Goal: Task Accomplishment & Management: Use online tool/utility

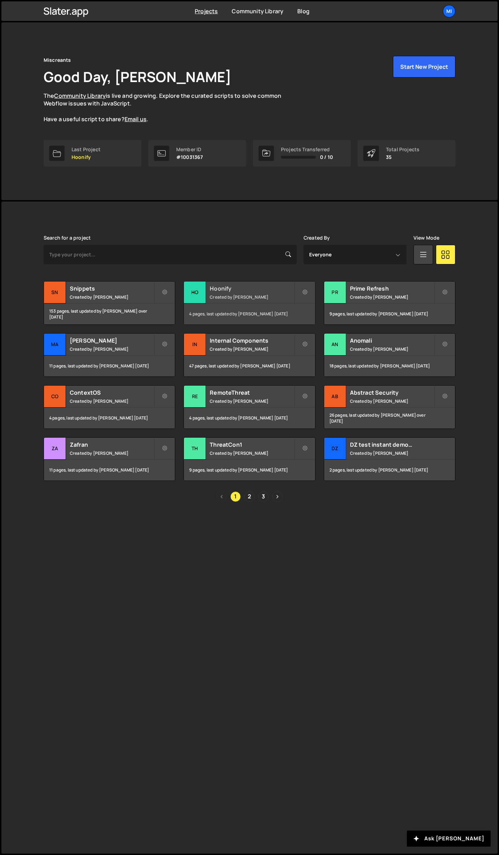
click at [248, 290] on h2 "Hoonify" at bounding box center [252, 289] width 84 height 8
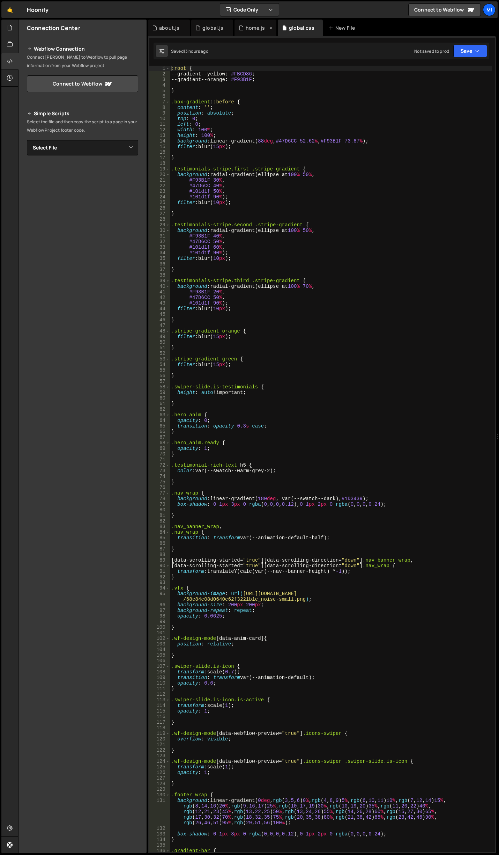
click at [256, 25] on div "home.js" at bounding box center [255, 27] width 19 height 7
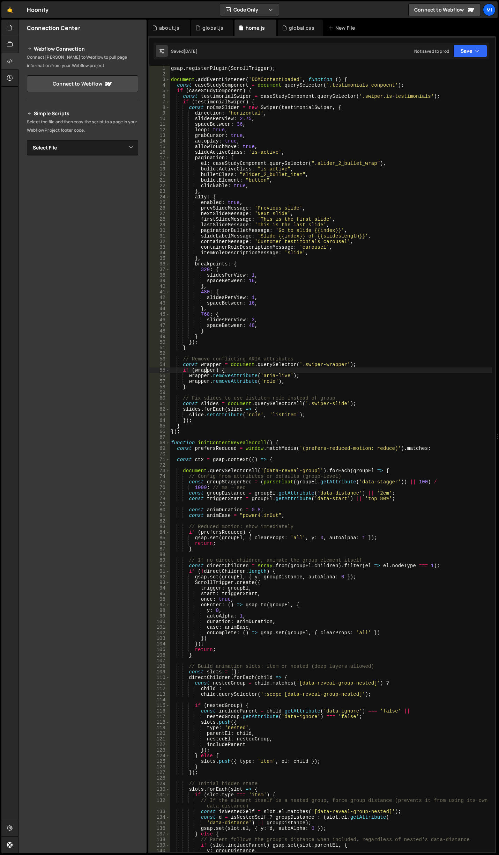
click at [205, 368] on div "gsap . registerPlugin ( ScrollTrigger ) ; document . addEventListener ( 'DOMCon…" at bounding box center [331, 464] width 323 height 797
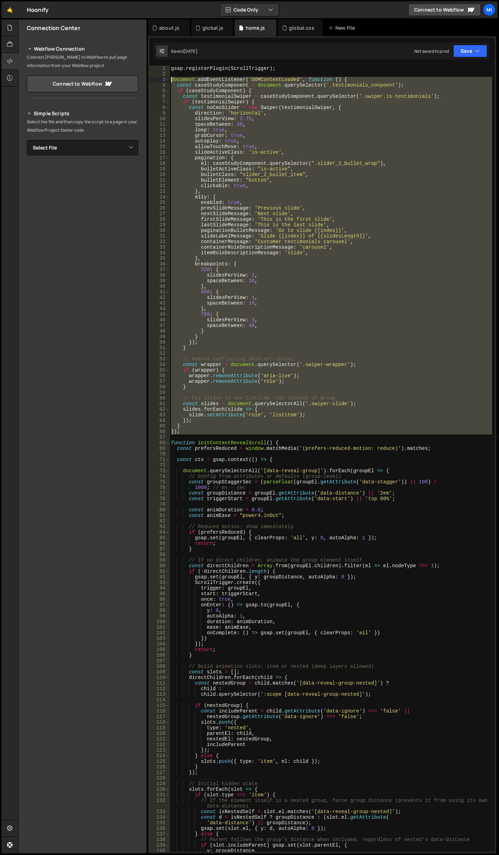
drag, startPoint x: 183, startPoint y: 435, endPoint x: 153, endPoint y: 78, distance: 358.2
click at [153, 78] on div "if (wrapper) { 1 2 3 4 5 6 7 8 9 10 11 12 13 14 15 16 17 18 19 20 21 22 23 24 2…" at bounding box center [322, 459] width 346 height 786
type textarea "document.addEventListener('DOMContentLoaded', function () { const caseStudyComp…"
click at [305, 21] on div "global.css" at bounding box center [300, 28] width 45 height 17
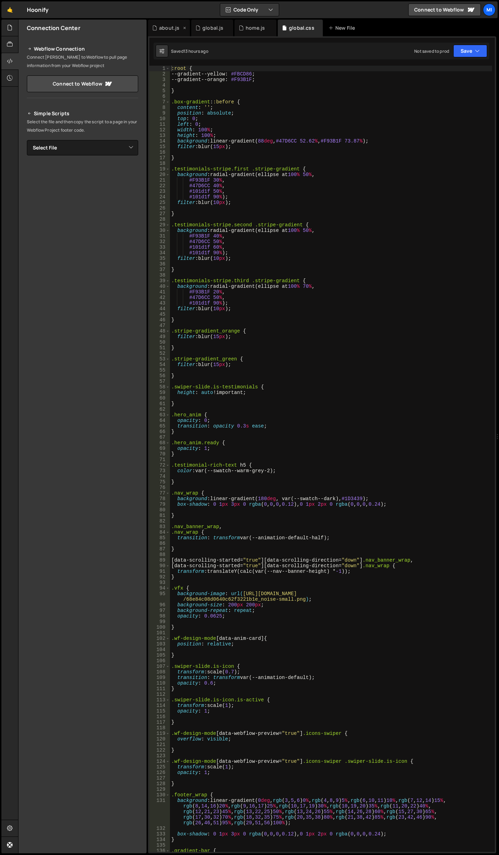
click at [168, 26] on div "about.js" at bounding box center [169, 27] width 20 height 7
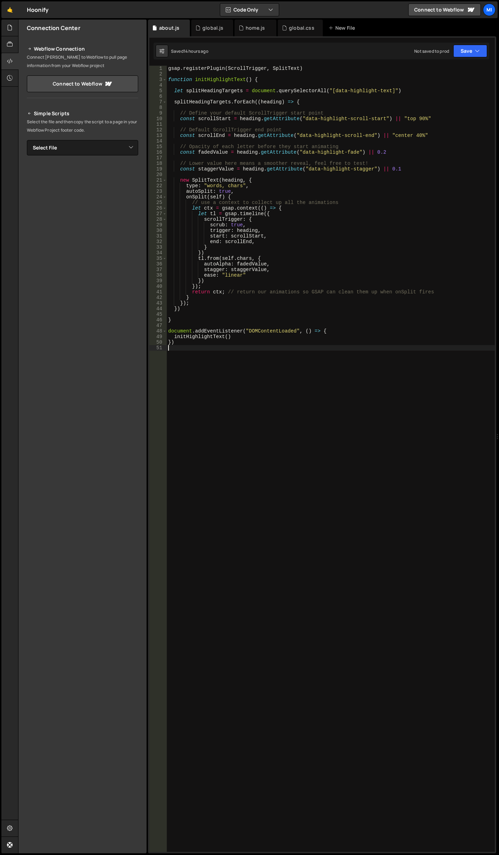
click at [263, 457] on div "gsap . registerPlugin ( ScrollTrigger , SplitText ) function initHighlightText …" at bounding box center [331, 464] width 328 height 797
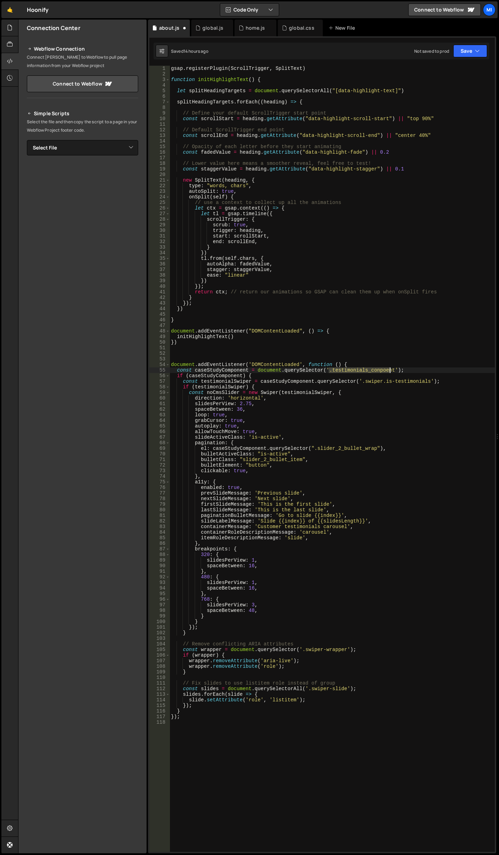
drag, startPoint x: 328, startPoint y: 369, endPoint x: 391, endPoint y: 371, distance: 63.3
click at [391, 371] on div "gsap . registerPlugin ( ScrollTrigger , SplitText ) function initHighlightText …" at bounding box center [333, 464] width 326 height 797
paste textarea "awards_compon"
drag, startPoint x: 382, startPoint y: 381, endPoint x: 425, endPoint y: 381, distance: 43.0
click at [425, 381] on div "gsap . registerPlugin ( ScrollTrigger , SplitText ) function initHighlightText …" at bounding box center [333, 464] width 326 height 797
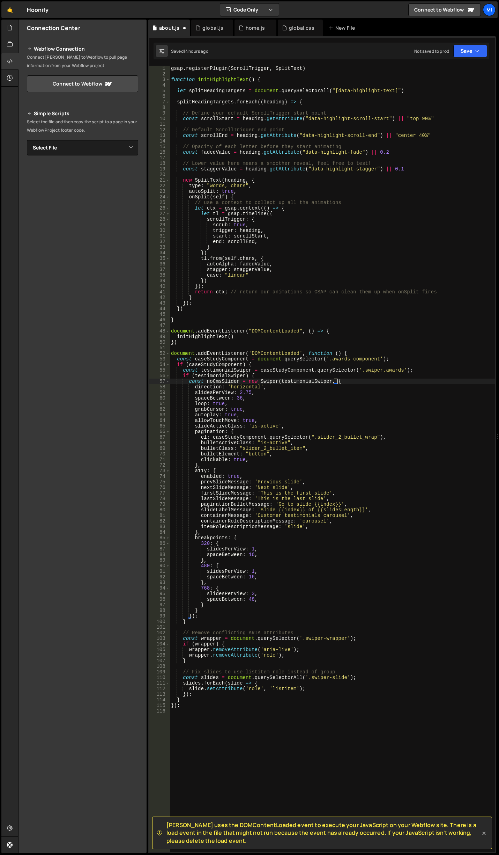
scroll to position [0, 11]
click at [372, 423] on div "gsap . registerPlugin ( ScrollTrigger , SplitText ) function initHighlightText …" at bounding box center [333, 464] width 326 height 797
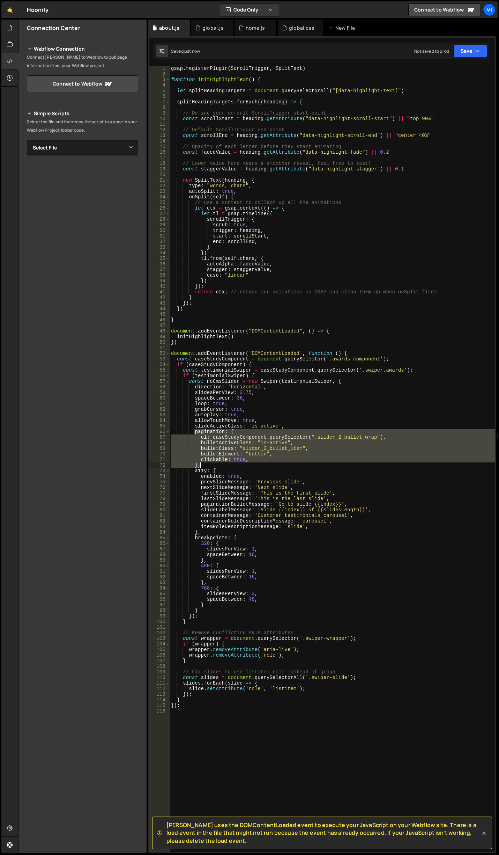
drag, startPoint x: 196, startPoint y: 431, endPoint x: 211, endPoint y: 465, distance: 37.4
click at [211, 465] on div "gsap . registerPlugin ( ScrollTrigger , SplitText ) function initHighlightText …" at bounding box center [333, 464] width 326 height 797
type textarea "clickable: true, },"
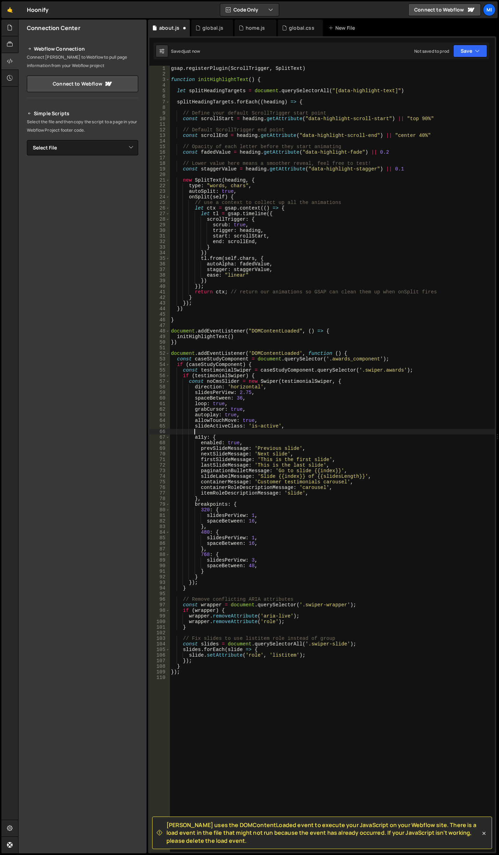
scroll to position [0, 0]
click at [282, 405] on div "gsap . registerPlugin ( ScrollTrigger , SplitText ) function initHighlightText …" at bounding box center [333, 464] width 326 height 797
drag, startPoint x: 238, startPoint y: 391, endPoint x: 249, endPoint y: 392, distance: 10.9
click at [249, 392] on div "gsap . registerPlugin ( ScrollTrigger , SplitText ) function initHighlightText …" at bounding box center [333, 464] width 326 height 797
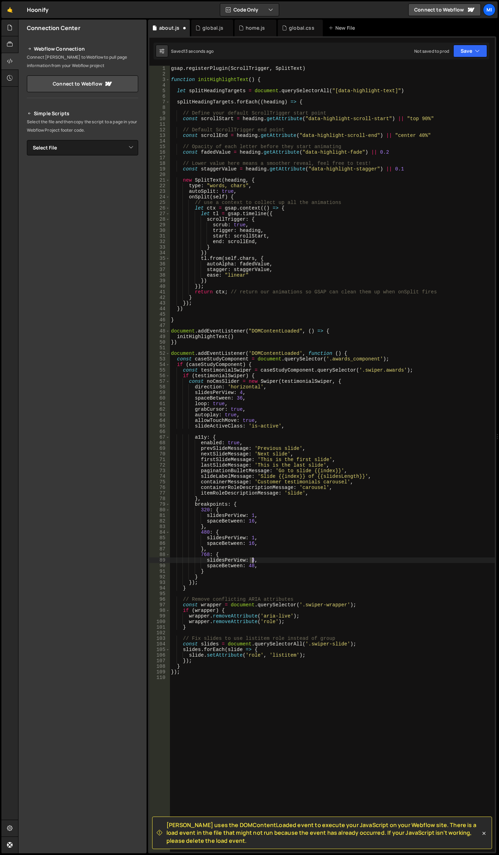
click at [252, 560] on div "gsap . registerPlugin ( ScrollTrigger , SplitText ) function initHighlightText …" at bounding box center [333, 464] width 326 height 797
click at [252, 535] on div "gsap . registerPlugin ( ScrollTrigger , SplitText ) function initHighlightText …" at bounding box center [333, 464] width 326 height 797
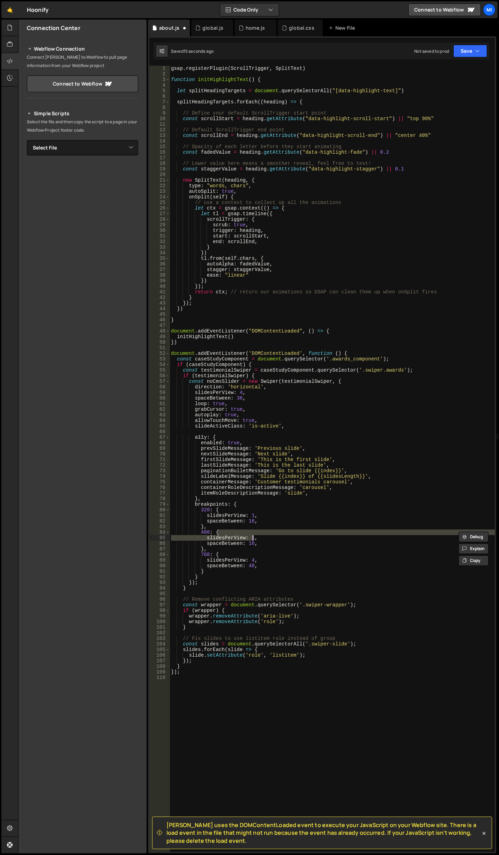
click at [250, 535] on div "gsap . registerPlugin ( ScrollTrigger , SplitText ) function initHighlightText …" at bounding box center [333, 459] width 326 height 786
drag, startPoint x: 248, startPoint y: 536, endPoint x: 253, endPoint y: 536, distance: 4.6
click at [253, 536] on div "gsap . registerPlugin ( ScrollTrigger , SplitText ) function initHighlightText …" at bounding box center [333, 464] width 326 height 797
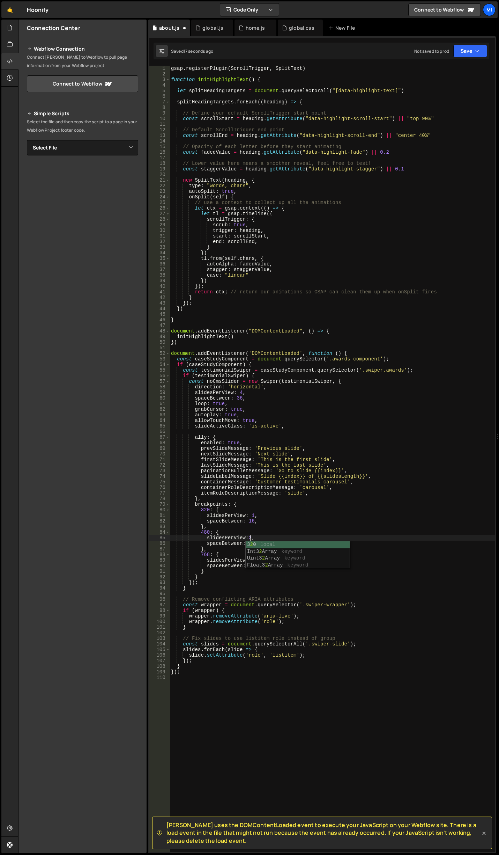
scroll to position [0, 5]
click at [251, 516] on div "gsap . registerPlugin ( ScrollTrigger , SplitText ) function initHighlightText …" at bounding box center [333, 464] width 326 height 797
click at [268, 417] on div "gsap . registerPlugin ( ScrollTrigger , SplitText ) function initHighlightText …" at bounding box center [333, 464] width 326 height 797
click at [240, 391] on div "gsap . registerPlugin ( ScrollTrigger , SplitText ) function initHighlightText …" at bounding box center [333, 464] width 326 height 797
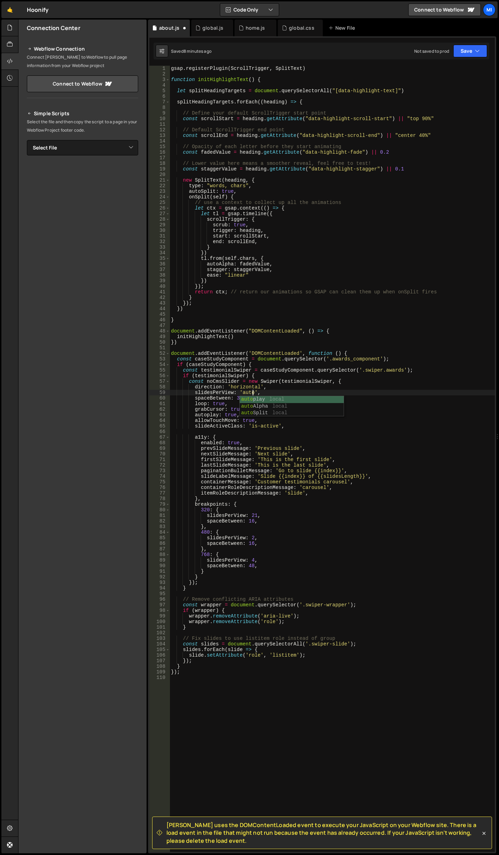
scroll to position [0, 6]
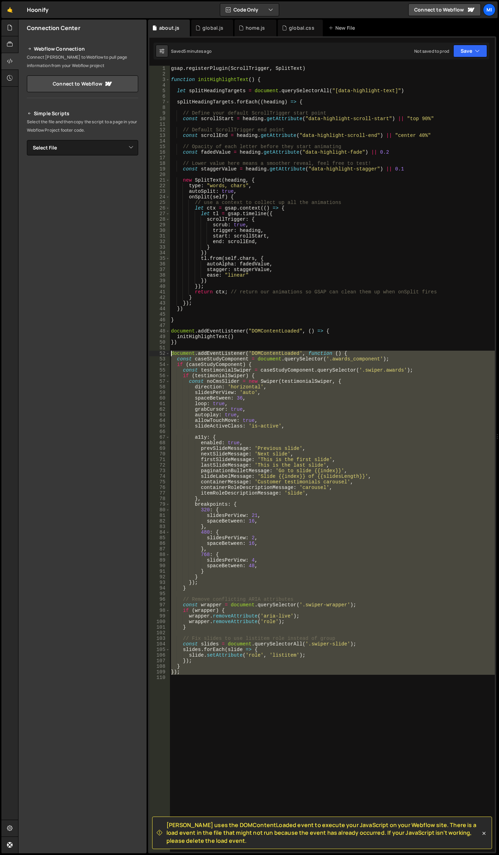
drag, startPoint x: 191, startPoint y: 685, endPoint x: 137, endPoint y: 356, distance: 333.8
click at [137, 356] on div "Files New File Javascript files 0 about.js 0 0 global.js 0 0 home.js 0" at bounding box center [258, 437] width 481 height 834
type textarea "document.addEventListener('DOMContentLoaded', function () { const caseStudyComp…"
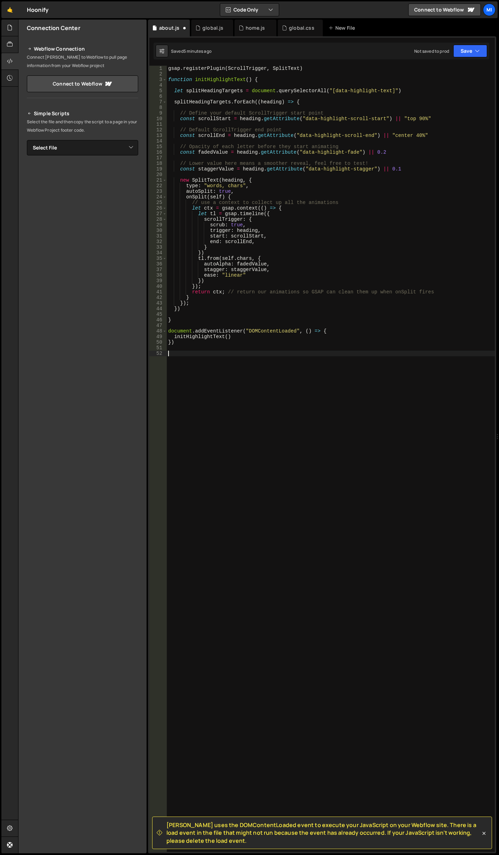
scroll to position [0, 0]
click at [446, 406] on div "gsap . registerPlugin ( ScrollTrigger , SplitText ) function initHighlightText …" at bounding box center [331, 464] width 328 height 797
click at [211, 31] on div "global.js" at bounding box center [213, 27] width 21 height 7
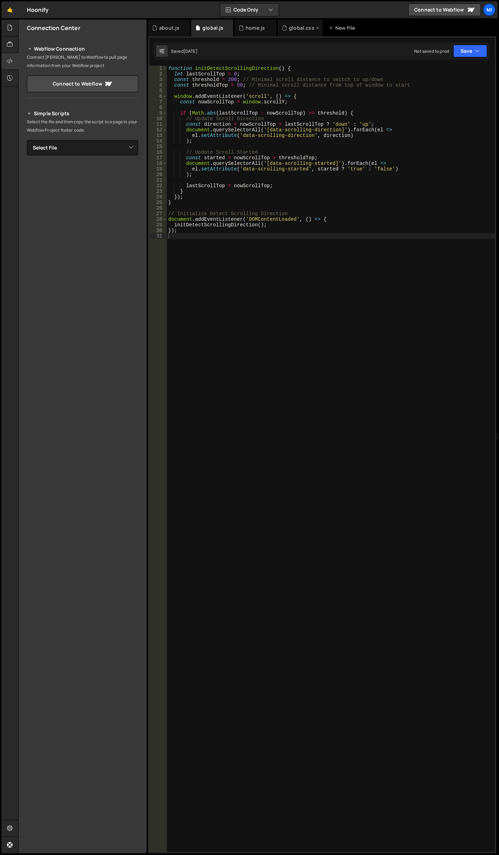
click at [294, 28] on div "global.css" at bounding box center [301, 27] width 25 height 7
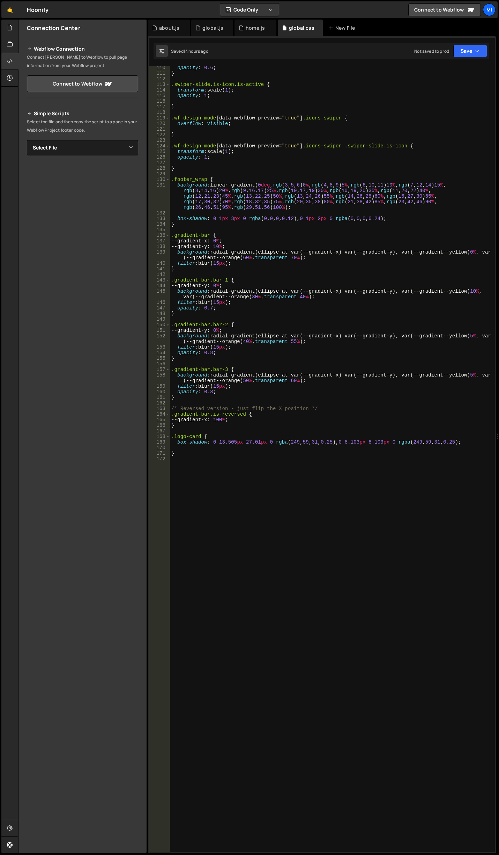
scroll to position [616, 0]
click at [258, 552] on div "opacity : 0.6 ; } .swiper-slide.is-icon.is-active { transform : scale( 1 ) ; op…" at bounding box center [331, 463] width 322 height 797
type textarea ","
type textarea ".swiper.awards {}"
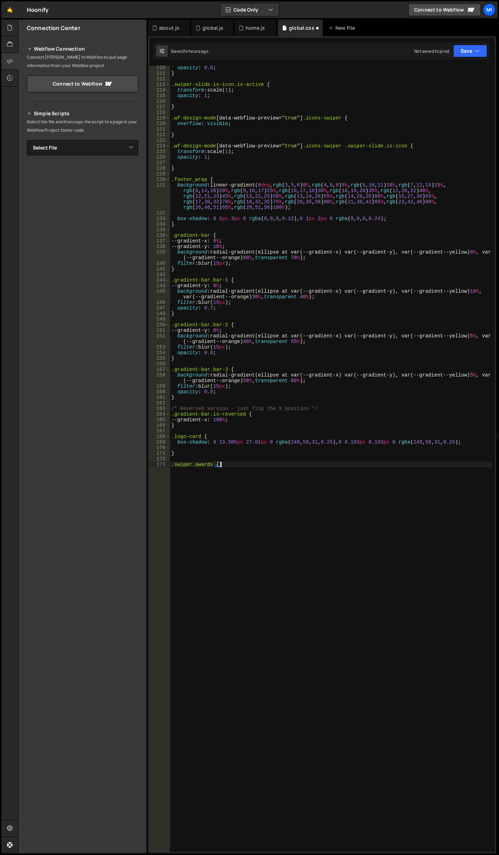
scroll to position [0, 0]
type textarea ".swiper.awards {}"
drag, startPoint x: 212, startPoint y: 465, endPoint x: 176, endPoint y: 465, distance: 36.3
click at [176, 465] on div "opacity : 0.6 ; } .swiper-slide.is-icon.is-active { transform : scale( 1 ) ; op…" at bounding box center [331, 463] width 322 height 797
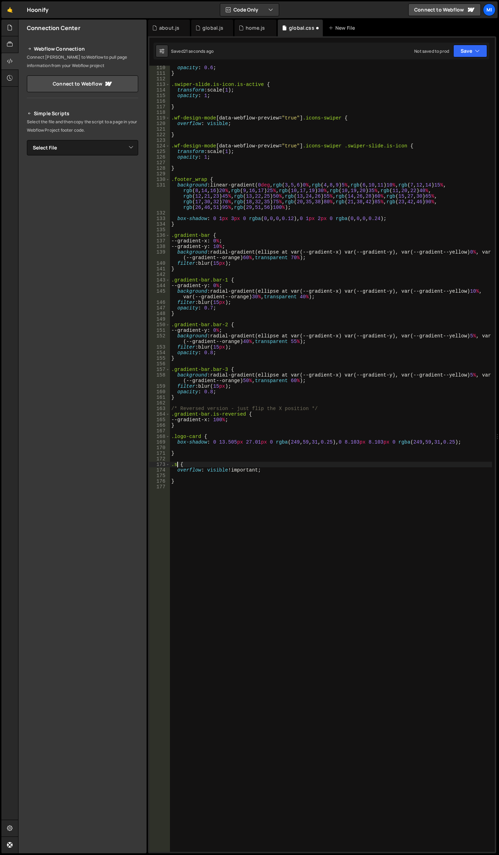
scroll to position [0, 0]
paste textarea "awards-slider_cms_wrap"
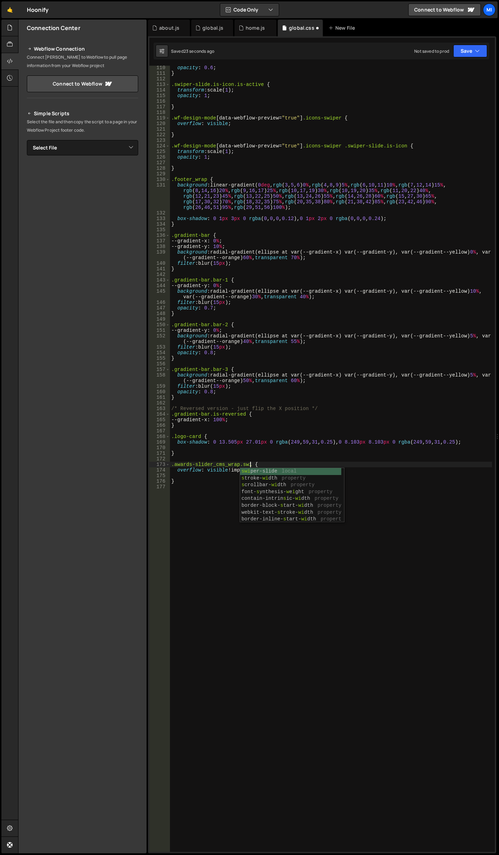
scroll to position [0, 6]
type textarea ".awards-slider_cms_wrap.swiper {"
click at [269, 605] on div "opacity : 0.6 ; } .swiper-slide.is-icon.is-active { transform : scale( 1 ) ; op…" at bounding box center [331, 463] width 322 height 797
click at [172, 32] on div "about.js" at bounding box center [169, 28] width 42 height 17
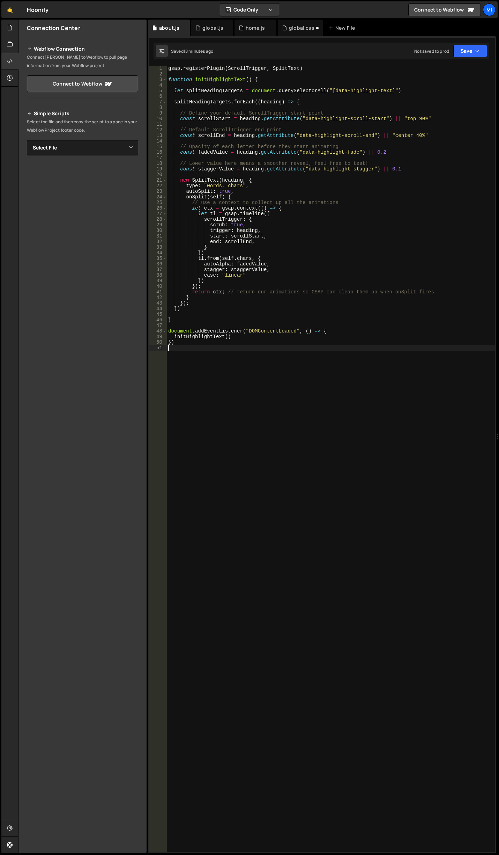
click at [255, 386] on div "gsap . registerPlugin ( ScrollTrigger , SplitText ) function initHighlightText …" at bounding box center [331, 464] width 328 height 797
paste textarea "});"
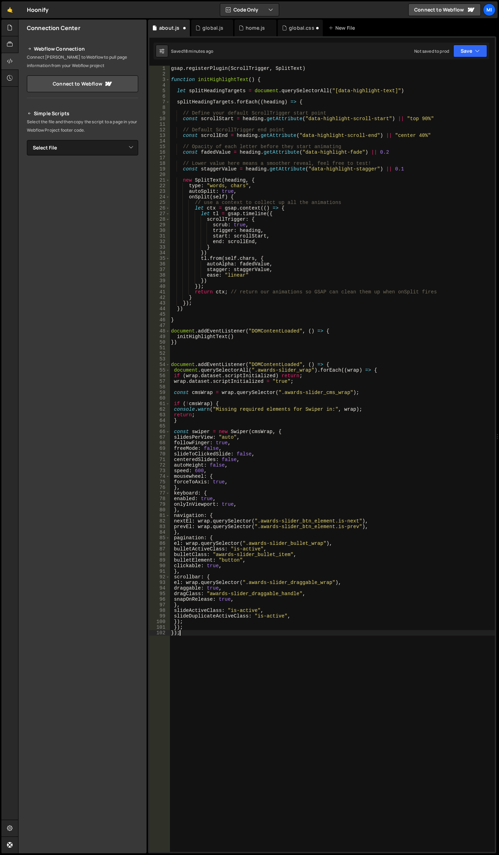
type textarea "});"
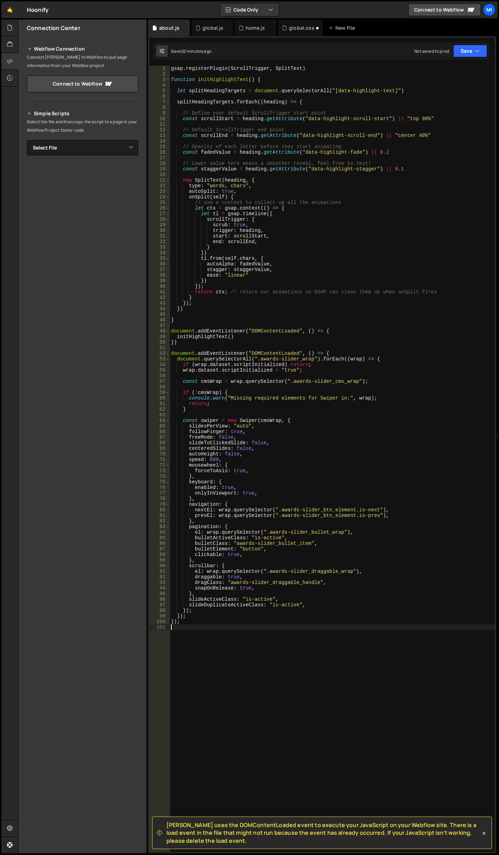
click at [183, 644] on div "gsap . registerPlugin ( ScrollTrigger , SplitText ) function initHighlightText …" at bounding box center [333, 464] width 326 height 797
drag, startPoint x: 268, startPoint y: 81, endPoint x: 163, endPoint y: 79, distance: 105.1
click at [163, 79] on div "1 2 3 4 5 6 7 8 9 10 11 12 13 14 15 16 17 18 19 20 21 22 23 24 25 26 27 28 29 3…" at bounding box center [322, 459] width 346 height 786
click at [219, 343] on div "gsap . registerPlugin ( ScrollTrigger , SplitText ) function initHighlightText …" at bounding box center [333, 464] width 326 height 797
type textarea "})"
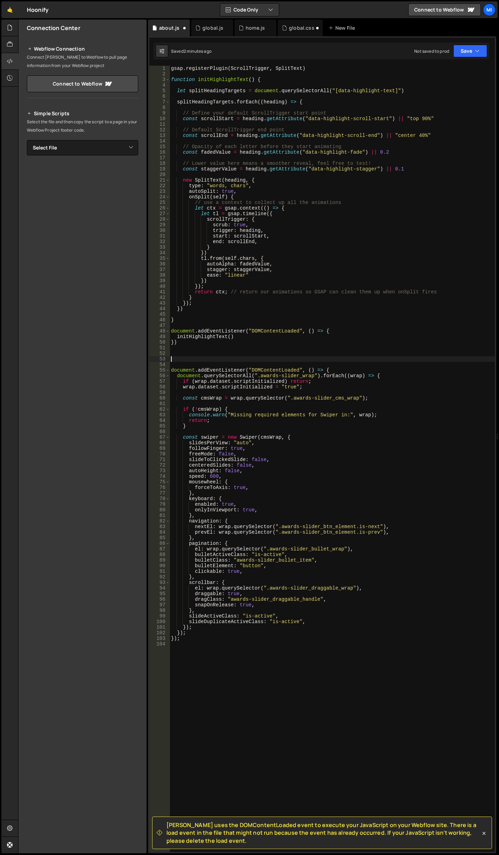
click at [216, 362] on div "gsap . registerPlugin ( ScrollTrigger , SplitText ) function initHighlightText …" at bounding box center [333, 464] width 326 height 797
click at [229, 364] on div "gsap . registerPlugin ( ScrollTrigger , SplitText ) function initHighlightText …" at bounding box center [333, 464] width 326 height 797
click at [230, 361] on div "gsap . registerPlugin ( ScrollTrigger , SplitText ) function initHighlightText …" at bounding box center [333, 464] width 326 height 797
paste textarea "function initHighlightText() {"
drag, startPoint x: 197, startPoint y: 358, endPoint x: 246, endPoint y: 359, distance: 48.6
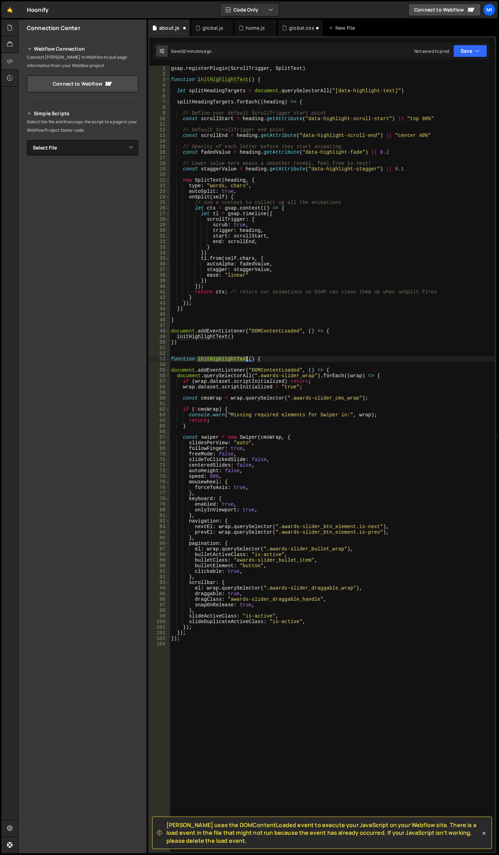
click at [246, 359] on div "gsap . registerPlugin ( ScrollTrigger , SplitText ) function initHighlightText …" at bounding box center [333, 464] width 326 height 797
click at [226, 337] on div "gsap . registerPlugin ( ScrollTrigger , SplitText ) function initHighlightText …" at bounding box center [333, 464] width 326 height 797
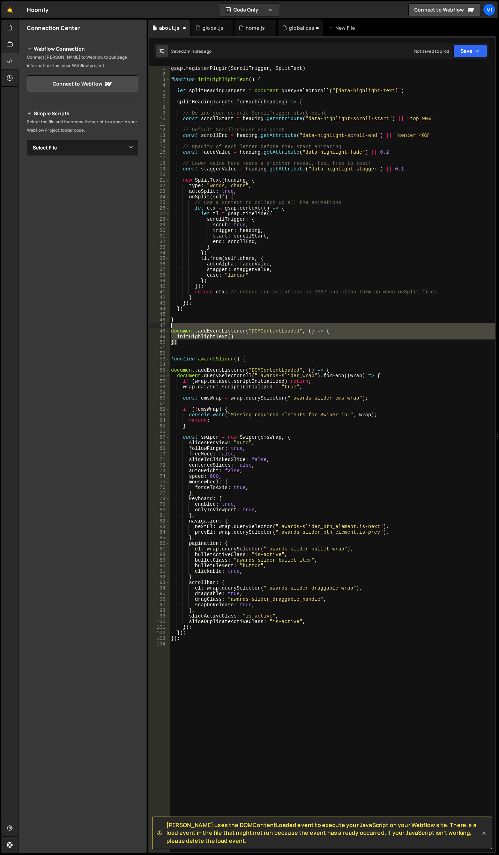
drag, startPoint x: 182, startPoint y: 344, endPoint x: 155, endPoint y: 326, distance: 31.9
click at [155, 326] on div "initHighlightText() 1 2 3 4 5 6 7 8 9 10 11 12 13 14 15 16 17 18 19 20 21 22 23…" at bounding box center [322, 459] width 346 height 786
type textarea "document.addEventListener("DOMContentLoaded", () => {"
click at [199, 671] on div "gsap . registerPlugin ( ScrollTrigger , SplitText ) function initHighlightText …" at bounding box center [333, 464] width 326 height 797
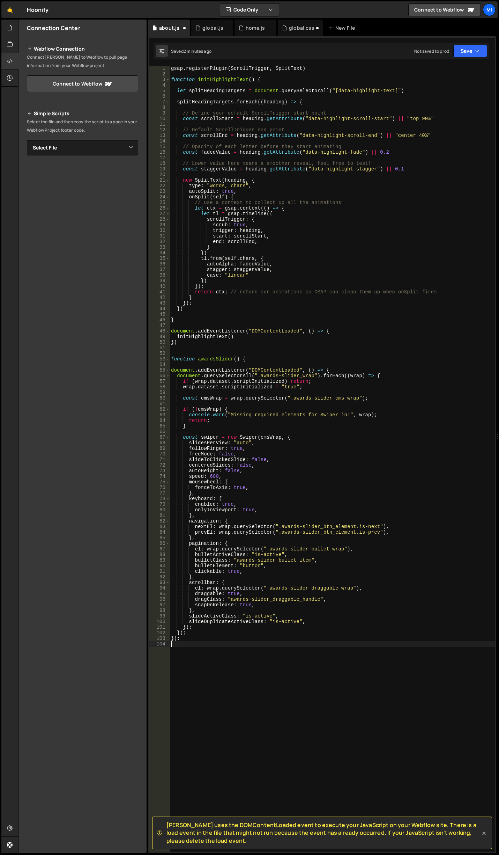
scroll to position [0, 0]
paste textarea "})"
drag, startPoint x: 197, startPoint y: 361, endPoint x: 238, endPoint y: 358, distance: 41.3
click at [238, 358] on div "gsap . registerPlugin ( ScrollTrigger , SplitText ) function initHighlightText …" at bounding box center [333, 464] width 326 height 797
click at [238, 358] on div "gsap . registerPlugin ( ScrollTrigger , SplitText ) function initHighlightText …" at bounding box center [333, 459] width 326 height 786
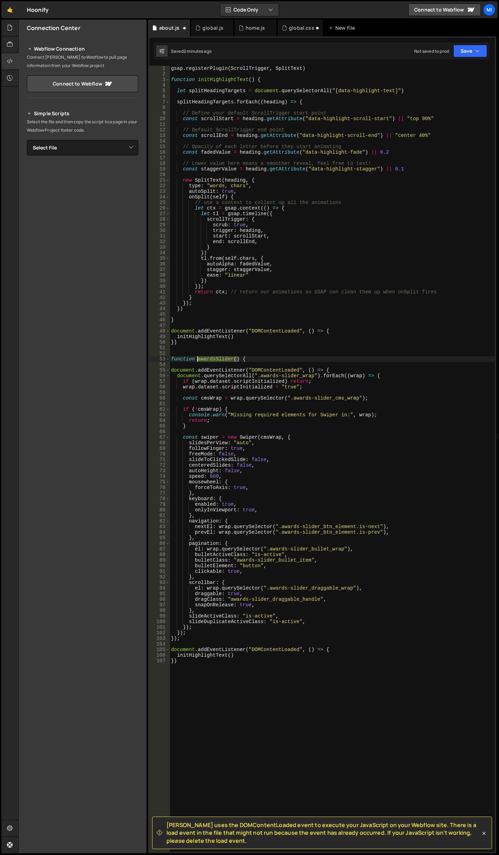
drag, startPoint x: 239, startPoint y: 358, endPoint x: 197, endPoint y: 360, distance: 42.0
click at [197, 360] on div "gsap . registerPlugin ( ScrollTrigger , SplitText ) function initHighlightText …" at bounding box center [333, 464] width 326 height 797
drag, startPoint x: 241, startPoint y: 656, endPoint x: 169, endPoint y: 657, distance: 72.3
click at [169, 657] on div "function awardsSlider() { 1 2 3 4 5 6 7 8 9 10 11 12 13 14 15 16 17 18 19 20 21…" at bounding box center [322, 459] width 346 height 786
paste textarea "awardsSlider"
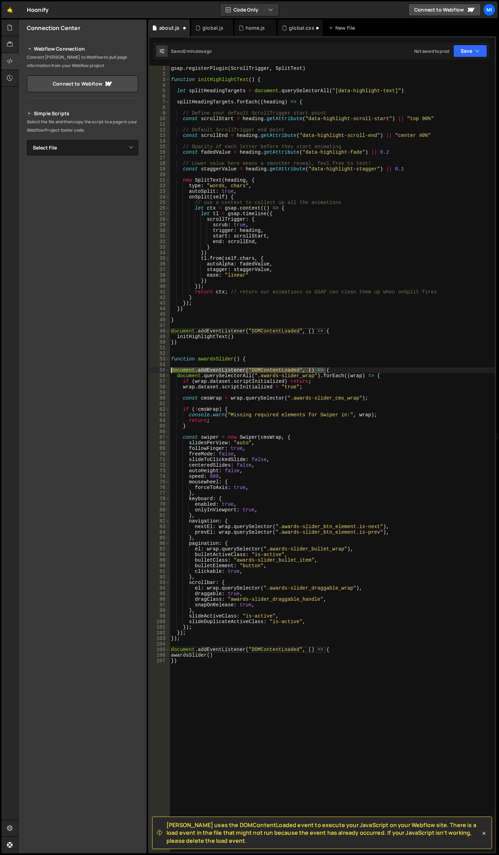
drag, startPoint x: 329, startPoint y: 370, endPoint x: 159, endPoint y: 369, distance: 170.1
click at [159, 369] on div "awardsSlider() 1 2 3 4 5 6 7 8 9 10 11 12 13 14 15 16 17 18 19 20 21 22 23 24 2…" at bounding box center [322, 459] width 346 height 786
type textarea "document.addEventListener("DOMContentLoaded", () => {"
drag, startPoint x: 173, startPoint y: 638, endPoint x: 159, endPoint y: 638, distance: 14.3
click at [159, 638] on div "1 2 3 4 5 6 7 8 9 10 11 12 13 14 15 16 17 18 19 20 21 22 23 24 25 26 27 28 29 3…" at bounding box center [322, 459] width 346 height 786
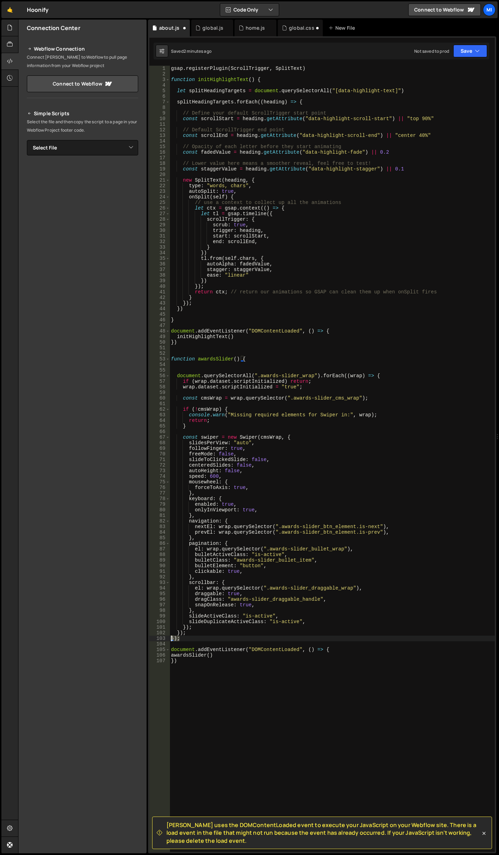
type textarea "});"
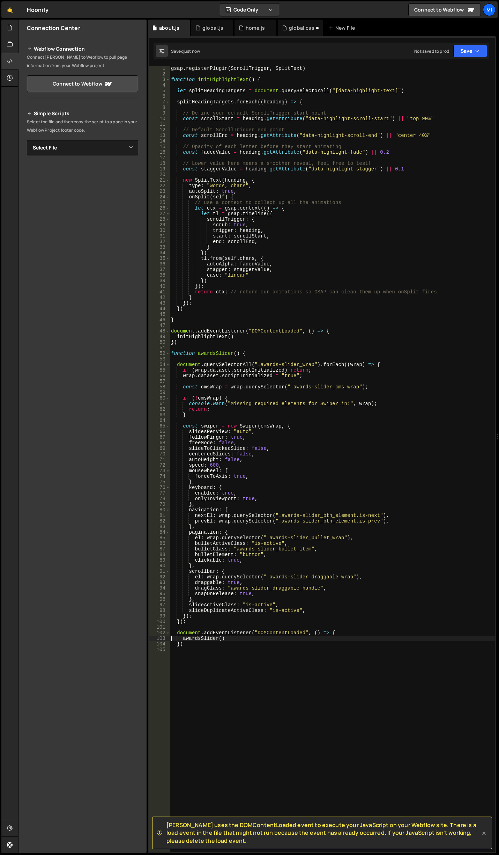
click at [224, 623] on div "gsap . registerPlugin ( ScrollTrigger , SplitText ) function initHighlightText …" at bounding box center [333, 464] width 326 height 797
type textarea "});"
drag, startPoint x: 244, startPoint y: 337, endPoint x: 158, endPoint y: 338, distance: 85.9
click at [158, 338] on div "} 1 2 3 4 5 6 7 8 9 10 11 12 13 14 15 16 17 18 19 20 21 22 23 24 25 26 27 28 29…" at bounding box center [322, 459] width 346 height 786
click at [253, 642] on div "gsap . registerPlugin ( ScrollTrigger , SplitText ) function initHighlightText …" at bounding box center [333, 464] width 326 height 797
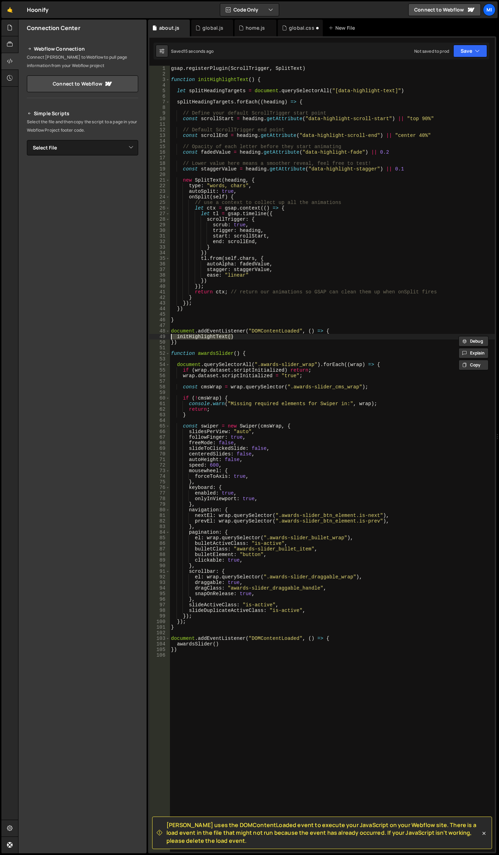
type textarea "awardsSlider()"
paste textarea "initHighlightText()"
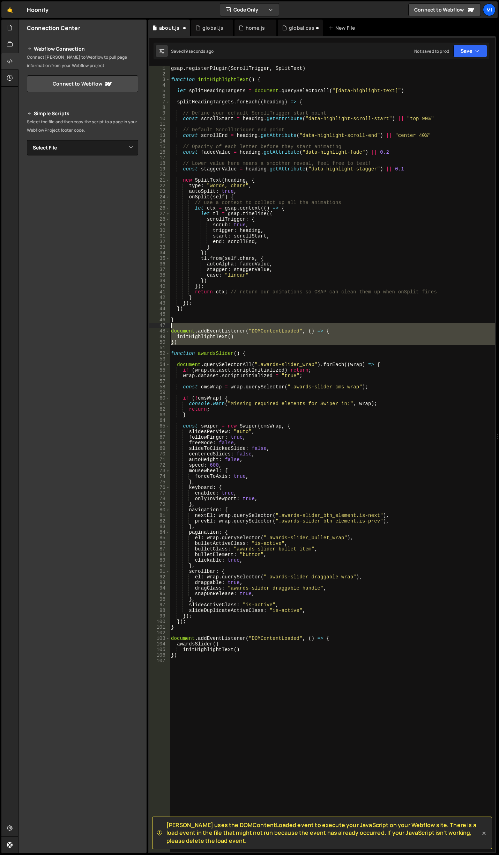
drag, startPoint x: 180, startPoint y: 341, endPoint x: 141, endPoint y: 330, distance: 41.0
click at [141, 330] on div "Files New File Javascript files 0 about.js 0 0 global.js 0 0 home.js 0" at bounding box center [258, 437] width 481 height 834
type textarea "document.addEventListener("DOMContentLoaded", () => { initHighlightText()"
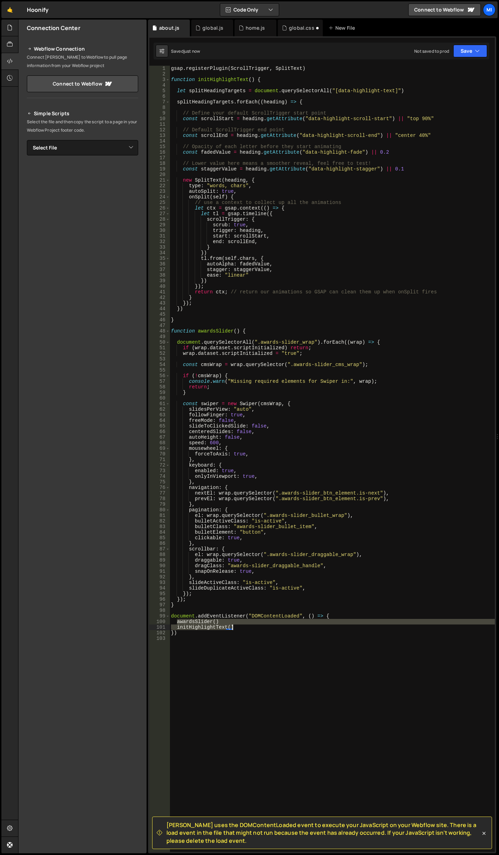
drag, startPoint x: 176, startPoint y: 621, endPoint x: 246, endPoint y: 625, distance: 70.3
click at [246, 625] on div "gsap . registerPlugin ( ScrollTrigger , SplitText ) function initHighlightText …" at bounding box center [333, 464] width 326 height 797
click at [246, 621] on div "gsap . registerPlugin ( ScrollTrigger , SplitText ) function initHighlightText …" at bounding box center [333, 459] width 326 height 786
type textarea "awardsSlider()"
drag, startPoint x: 246, startPoint y: 621, endPoint x: 177, endPoint y: 621, distance: 69.2
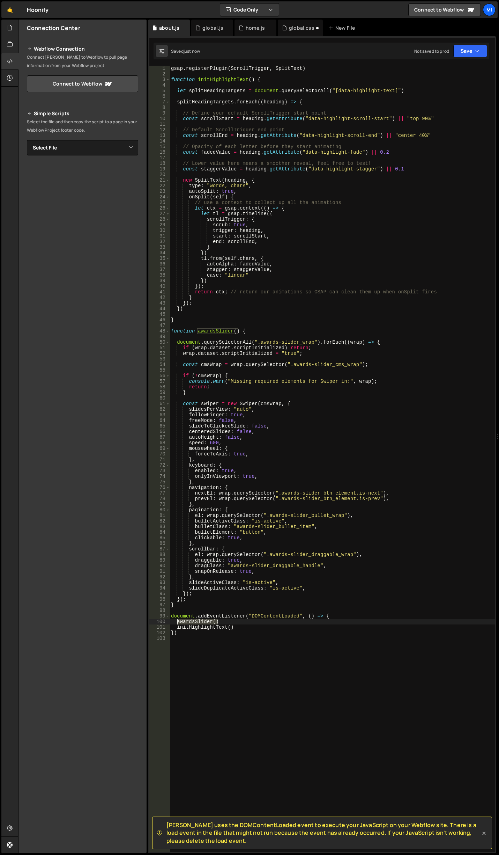
click at [177, 621] on div "gsap . registerPlugin ( ScrollTrigger , SplitText ) function initHighlightText …" at bounding box center [333, 464] width 326 height 797
type textarea "initHighlightText()"
click at [242, 623] on div "gsap . registerPlugin ( ScrollTrigger , SplitText ) function initHighlightText …" at bounding box center [333, 464] width 326 height 797
paste textarea "awardsSlider()"
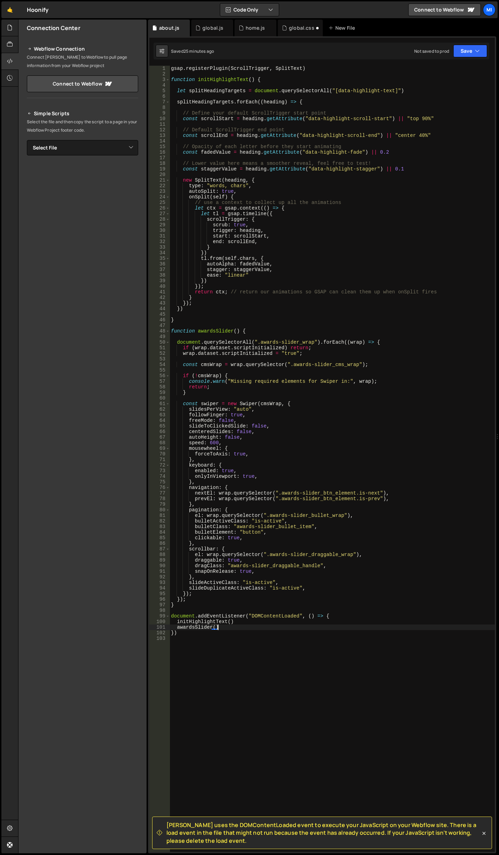
click at [260, 519] on div "gsap . registerPlugin ( ScrollTrigger , SplitText ) function initHighlightText …" at bounding box center [333, 464] width 326 height 797
type textarea "bulletActiveClass: "is-active","
click at [252, 30] on div "home.js" at bounding box center [255, 27] width 19 height 7
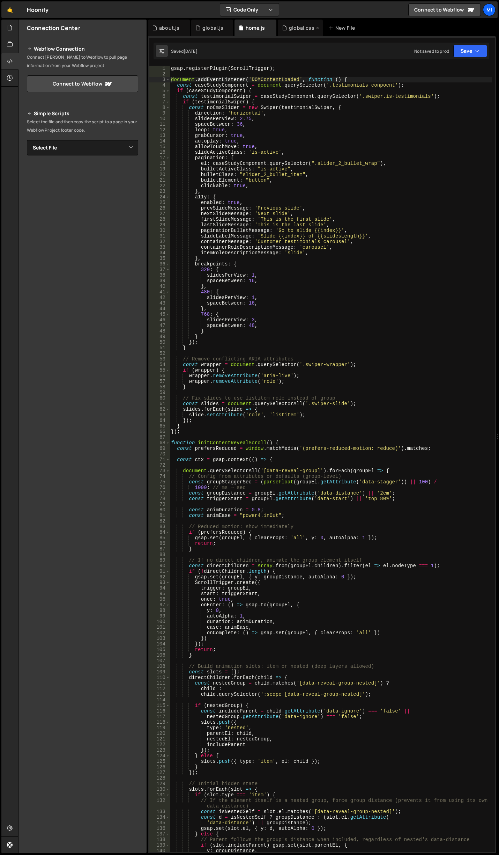
click at [292, 30] on div "global.css" at bounding box center [301, 27] width 25 height 7
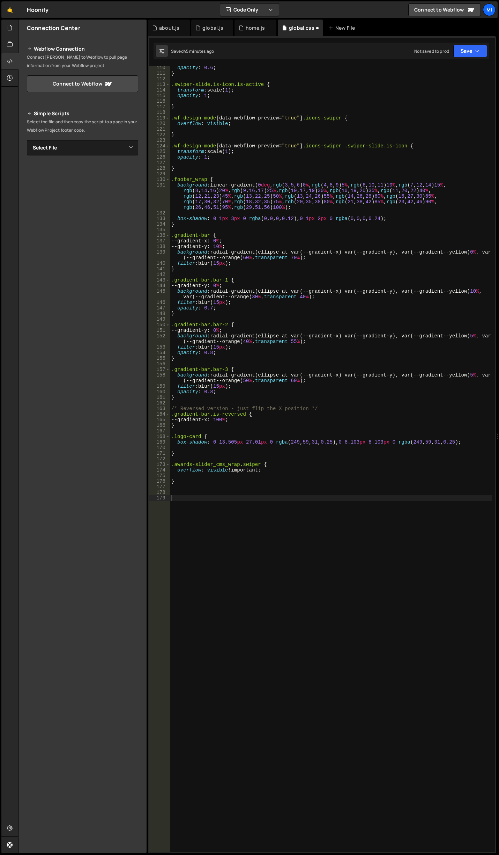
scroll to position [655, 0]
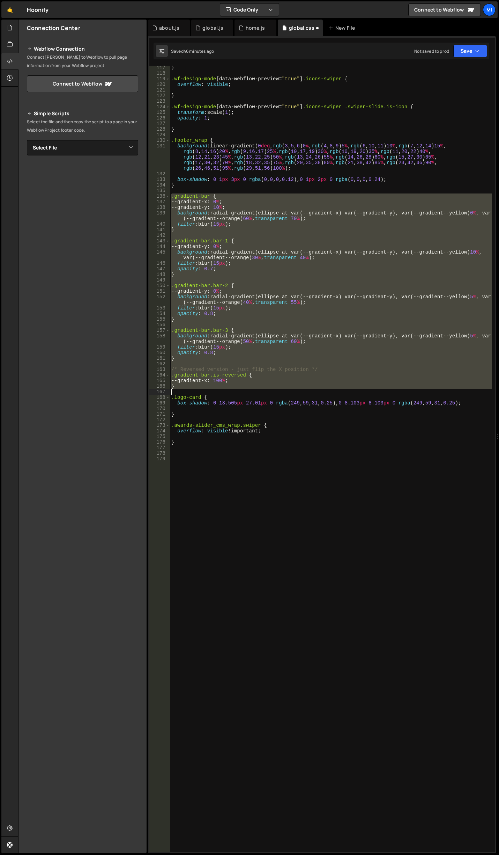
drag, startPoint x: 171, startPoint y: 198, endPoint x: 231, endPoint y: 392, distance: 202.8
click at [231, 392] on div "} .wf-design-mode [ data-webflow-preview = " true " ] .icons-swiper { overflow …" at bounding box center [331, 463] width 322 height 797
type textarea "}"
click at [206, 585] on div "} .wf-design-mode [ data-webflow-preview = " true " ] .icons-swiper { overflow …" at bounding box center [331, 463] width 322 height 797
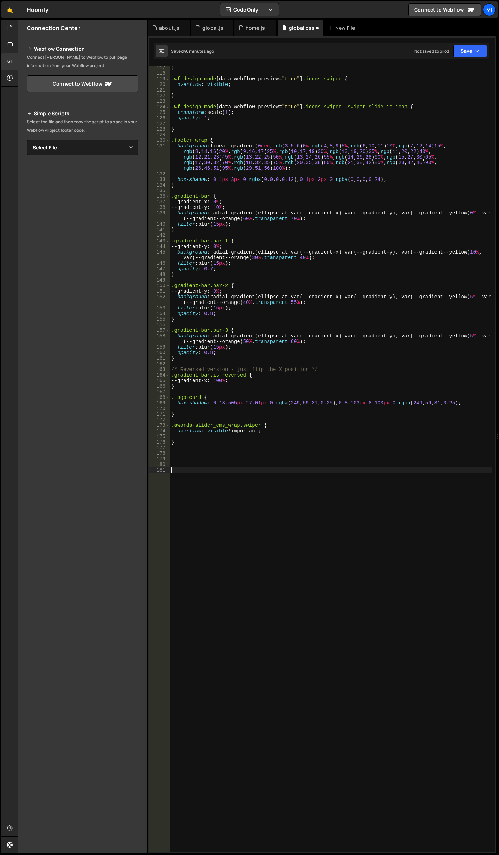
paste textarea ".gradient-bar {"
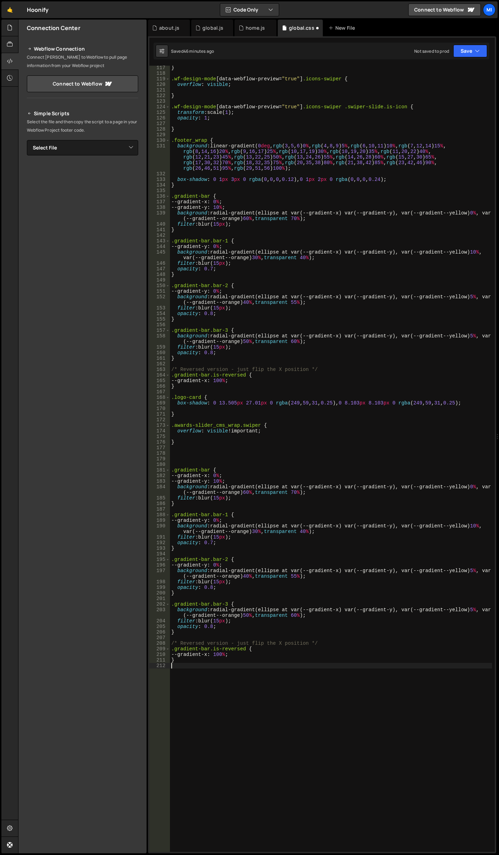
click at [208, 470] on div "} .wf-design-mode [ data-webflow-preview = " true " ] .icons-swiper { overflow …" at bounding box center [331, 463] width 322 height 797
click at [358, 521] on div "} .wf-design-mode [ data-webflow-preview = " true " ] .icons-swiper { overflow …" at bounding box center [331, 463] width 322 height 797
click at [395, 544] on div "} .wf-design-mode [ data-webflow-preview = " true " ] .icons-swiper { overflow …" at bounding box center [331, 463] width 322 height 797
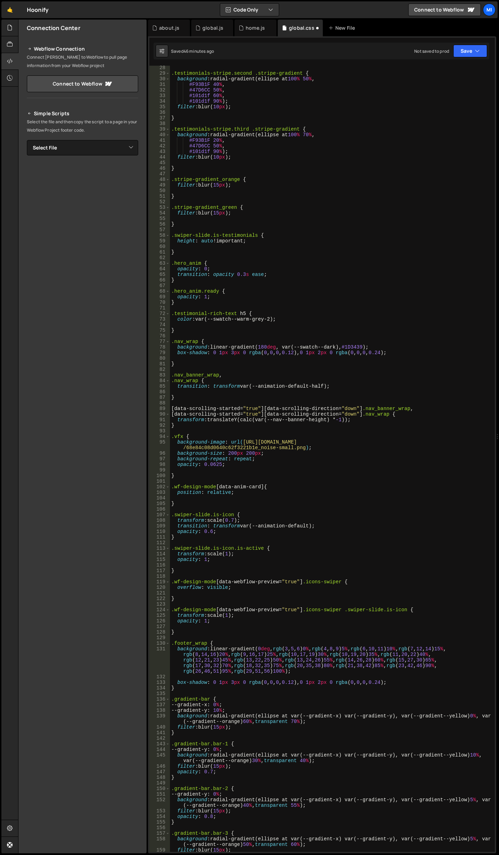
scroll to position [0, 0]
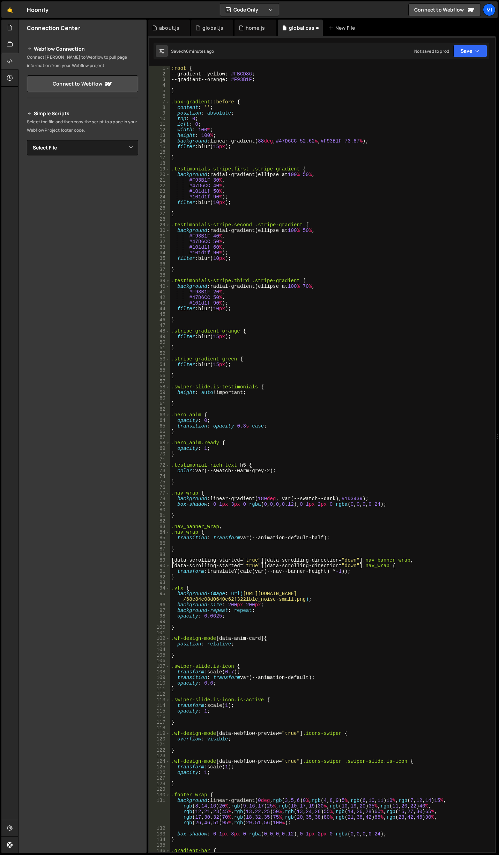
click at [280, 82] on div ":root { --gradient--yellow : #FBCD86 ; --gradient--orange : #F93B1F ; } .box-gr…" at bounding box center [331, 464] width 322 height 797
type textarea "--gradient--orange: #F93B1F;"
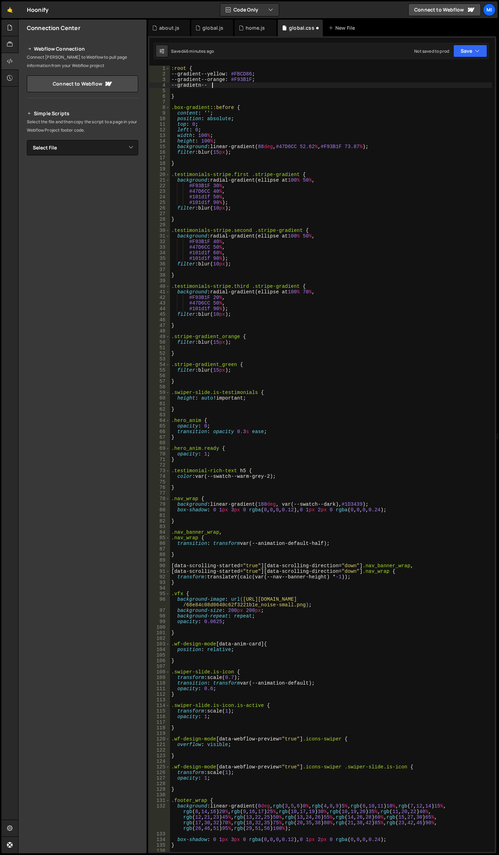
scroll to position [0, 2]
drag, startPoint x: 213, startPoint y: 85, endPoint x: 279, endPoint y: 13, distance: 97.7
click at [213, 85] on div ":root { --gradient--yellow : #FBCD86 ; --gradient--orange : #F93B1F ; --gradiet…" at bounding box center [331, 464] width 322 height 797
paste textarea "47D6CC"
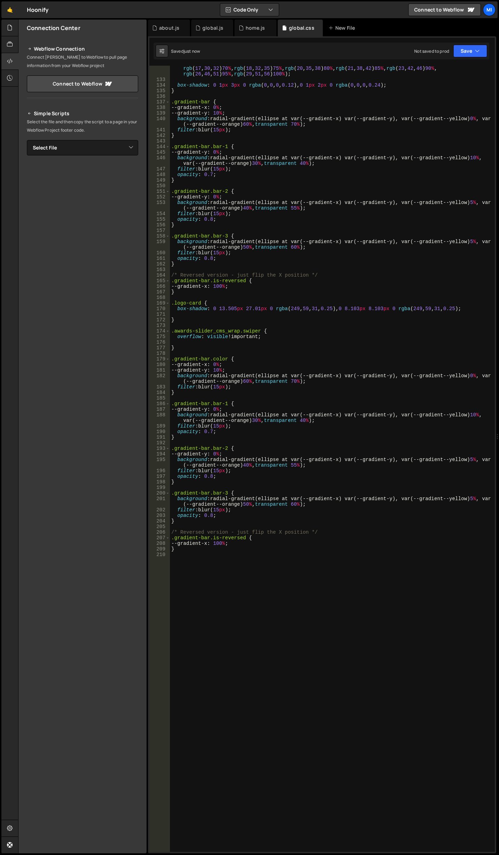
scroll to position [838, 0]
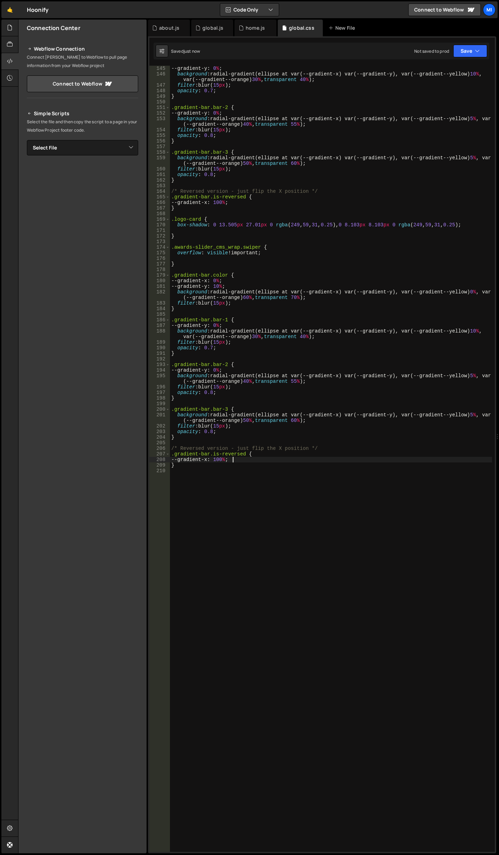
click at [278, 460] on div "--gradient-y : 0 % ; background : radial-gradient(ellipse at var(--gradient-x) …" at bounding box center [331, 464] width 322 height 797
type textarea "--gradient-x: 100%;"
click at [249, 257] on div "--gradient-y : 0 % ; background : radial-gradient(ellipse at var(--gradient-x) …" at bounding box center [331, 464] width 322 height 797
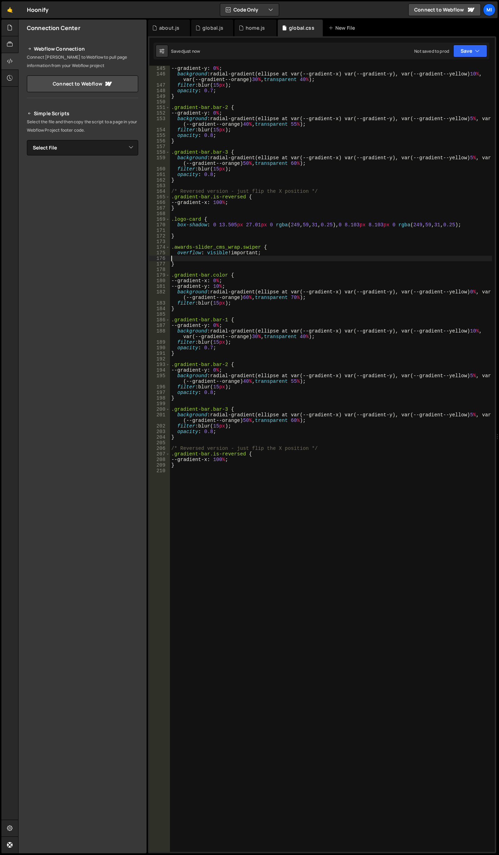
click at [254, 261] on div "--gradient-y : 0 % ; background : radial-gradient(ellipse at var(--gradient-x) …" at bounding box center [331, 464] width 322 height 797
click at [260, 264] on div "--gradient-y : 0 % ; background : radial-gradient(ellipse at var(--gradient-x) …" at bounding box center [331, 464] width 322 height 797
type textarea "}"
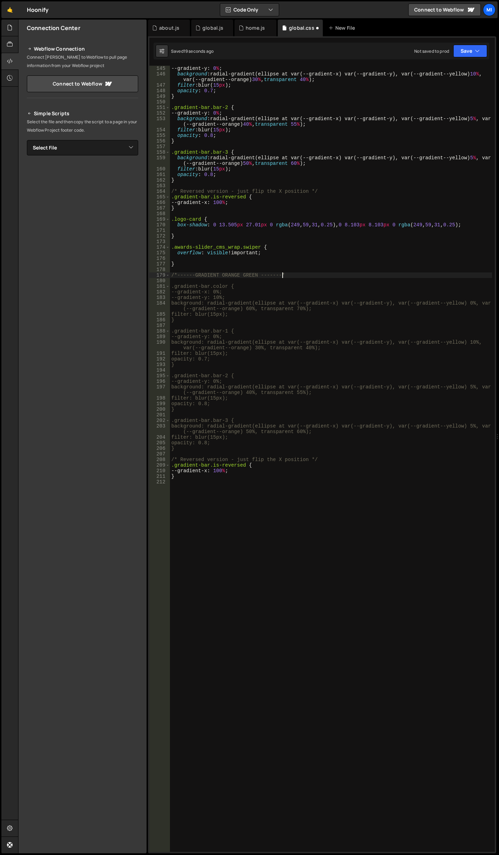
scroll to position [0, 7]
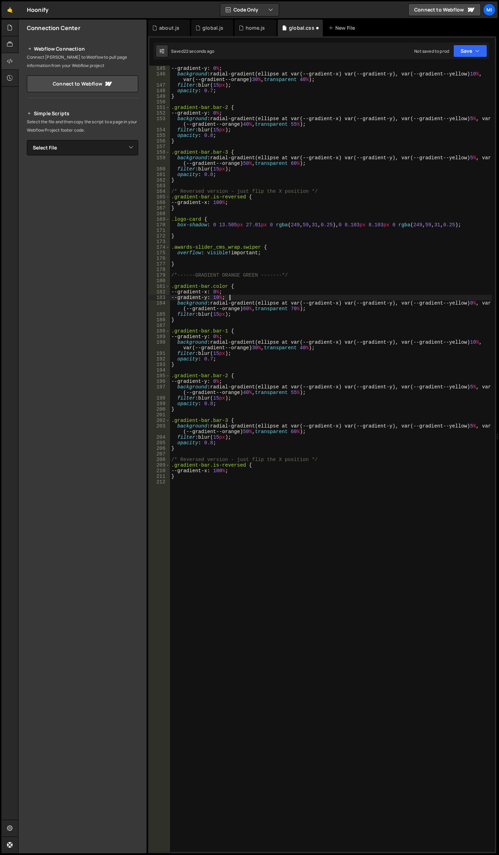
click at [315, 299] on div "--gradient-y : 0 % ; background : radial-gradient(ellipse at var(--gradient-x) …" at bounding box center [331, 464] width 322 height 797
drag, startPoint x: 446, startPoint y: 303, endPoint x: 463, endPoint y: 304, distance: 17.8
click at [463, 304] on div "--gradient-y : 0 % ; background : radial-gradient(ellipse at var(--gradient-x) …" at bounding box center [331, 464] width 322 height 797
click at [406, 299] on div "--gradient-y : 0 % ; background : radial-gradient(ellipse at var(--gradient-x) …" at bounding box center [331, 464] width 322 height 797
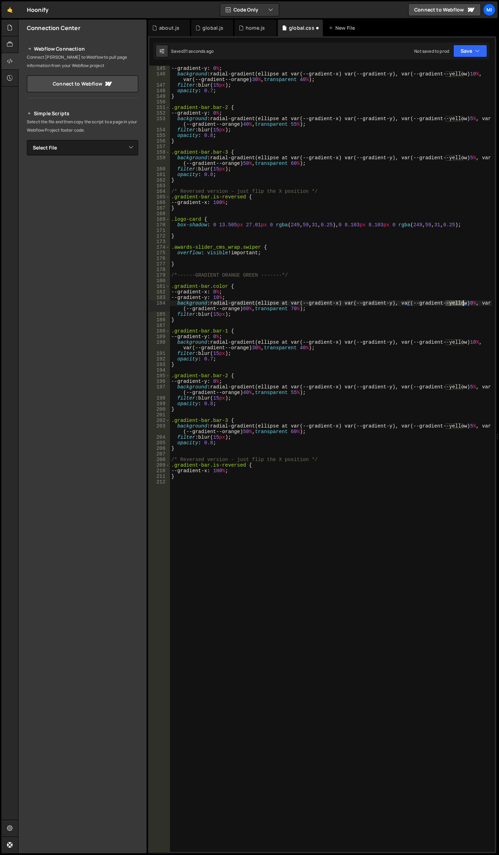
drag, startPoint x: 447, startPoint y: 303, endPoint x: 464, endPoint y: 304, distance: 17.2
click at [464, 304] on div "--gradient-y : 0 % ; background : radial-gradient(ellipse at var(--gradient-x) …" at bounding box center [331, 464] width 322 height 797
drag, startPoint x: 222, startPoint y: 309, endPoint x: 238, endPoint y: 308, distance: 16.4
click at [238, 308] on div "--gradient-y : 0 % ; background : radial-gradient(ellipse at var(--gradient-x) …" at bounding box center [331, 464] width 322 height 797
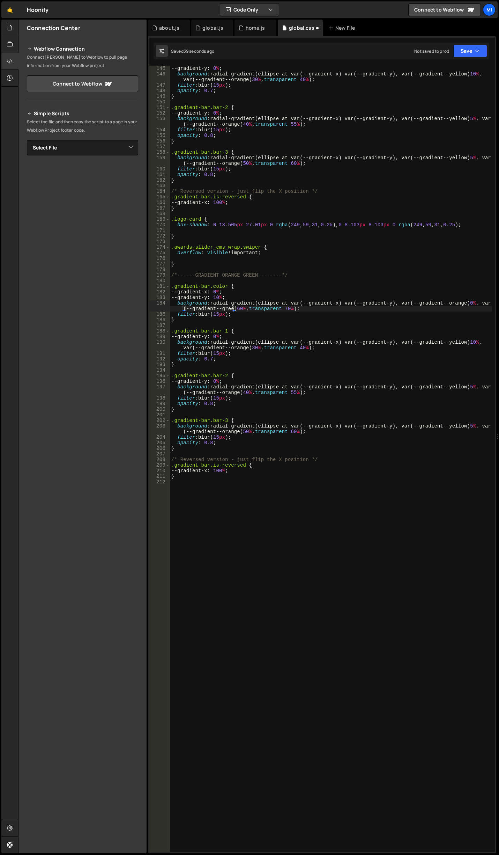
scroll to position [0, 26]
click at [316, 329] on div "--gradient-y : 0 % ; background : radial-gradient(ellipse at var(--gradient-x) …" at bounding box center [331, 464] width 322 height 797
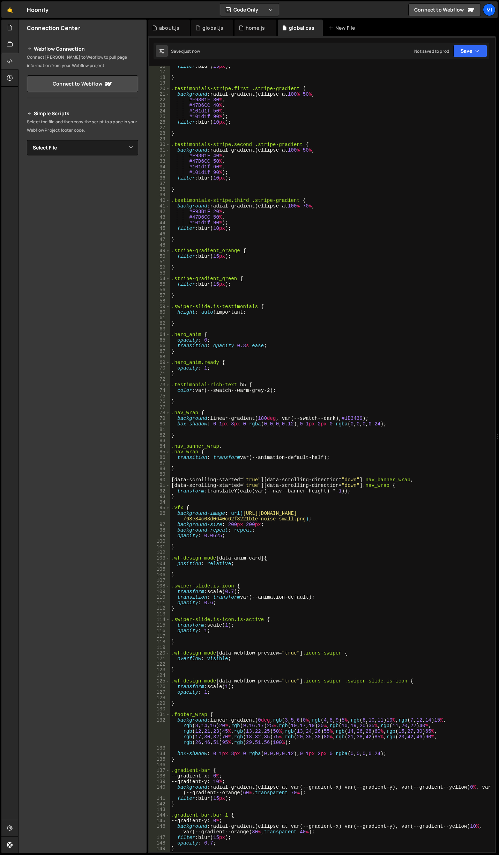
scroll to position [0, 0]
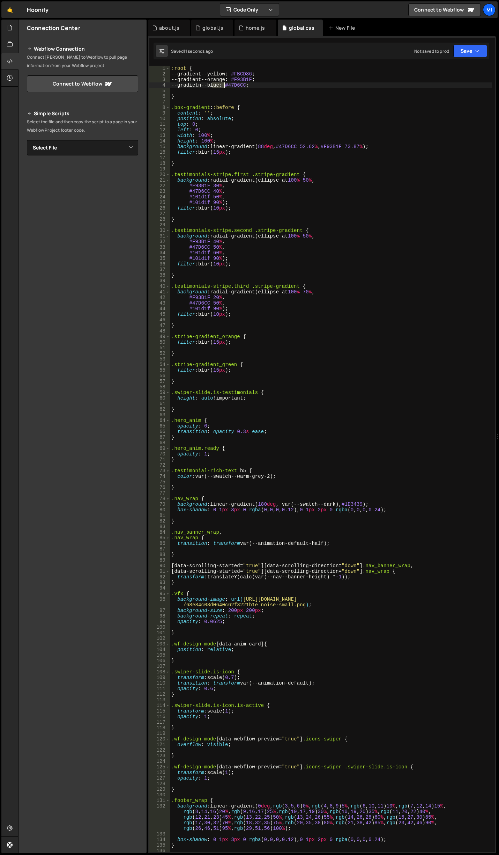
drag, startPoint x: 212, startPoint y: 86, endPoint x: 225, endPoint y: 86, distance: 12.9
click at [225, 86] on div ":root { --gradient--yellow : #FBCD86 ; --gradient--orange : #F93B1F ; --gradiet…" at bounding box center [331, 464] width 322 height 797
click at [205, 87] on div ":root { --gradient--yellow : #FBCD86 ; --gradient--orange : #F93B1F ; --gradiet…" at bounding box center [331, 464] width 322 height 797
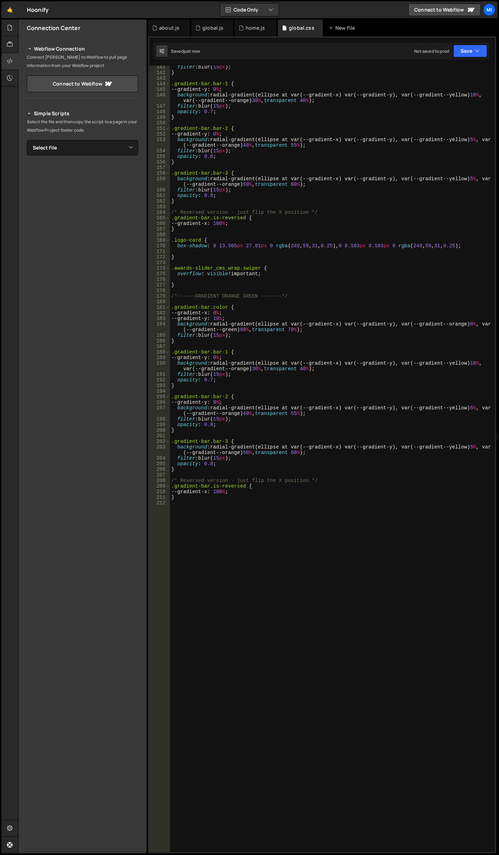
scroll to position [862, 0]
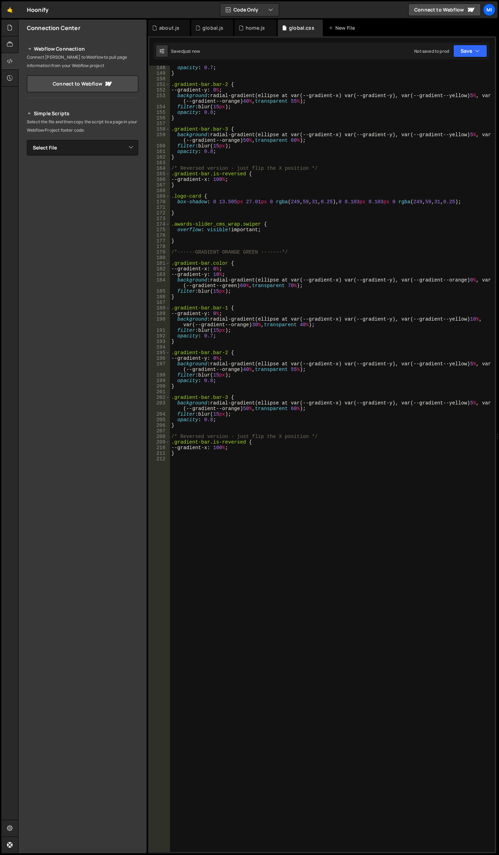
click at [296, 283] on div "opacity : 0.7 ; } .gradient-bar.bar-2 { --gradient-y : 0 % ; background : radia…" at bounding box center [331, 463] width 322 height 797
click at [338, 295] on div "opacity : 0.7 ; } .gradient-bar.bar-2 { --gradient-y : 0 % ; background : radia…" at bounding box center [331, 463] width 322 height 797
click at [219, 270] on div "opacity : 0.7 ; } .gradient-bar.bar-2 { --gradient-y : 0 % ; background : radia…" at bounding box center [331, 463] width 322 height 797
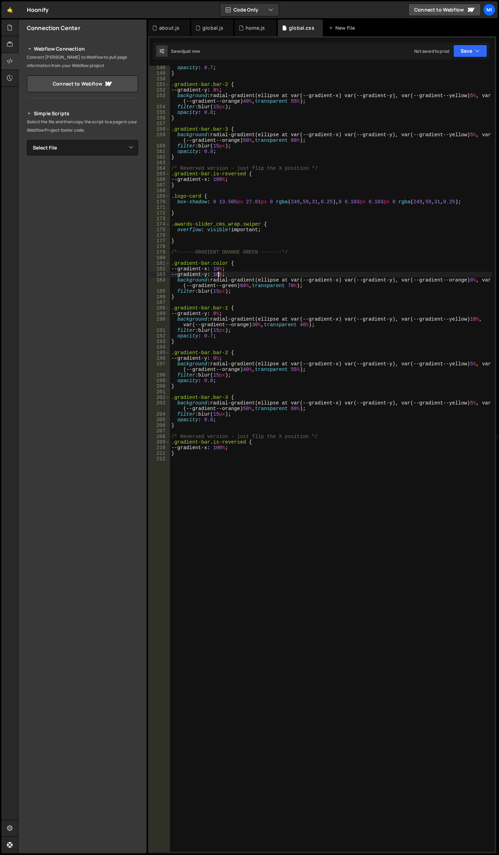
click at [219, 275] on div "opacity : 0.7 ; } .gradient-bar.bar-2 { --gradient-y : 0 % ; background : radia…" at bounding box center [331, 463] width 322 height 797
drag, startPoint x: 256, startPoint y: 293, endPoint x: 271, endPoint y: 289, distance: 15.5
click at [256, 293] on div "opacity : 0.7 ; } .gradient-bar.bar-2 { --gradient-y : 0 % ; background : radia…" at bounding box center [331, 463] width 322 height 797
drag, startPoint x: 445, startPoint y: 280, endPoint x: 463, endPoint y: 281, distance: 17.5
click at [463, 281] on div "opacity : 0.7 ; } .gradient-bar.bar-2 { --gradient-y : 0 % ; background : radia…" at bounding box center [331, 463] width 322 height 797
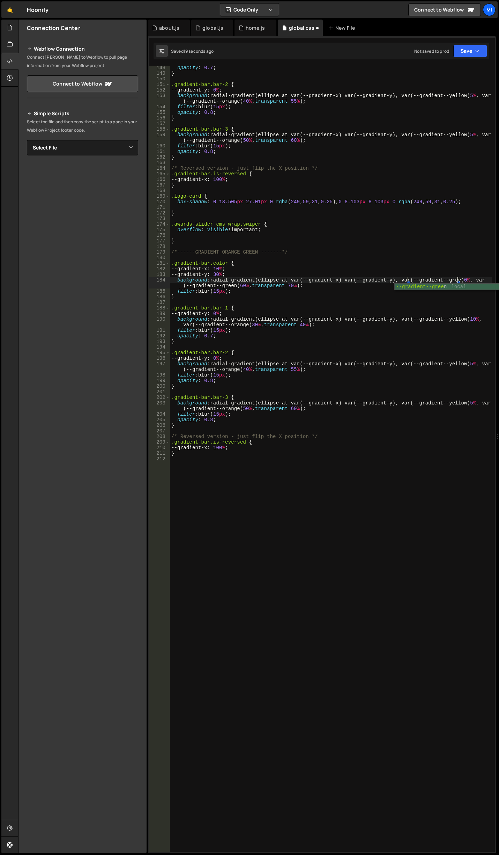
scroll to position [0, 20]
drag, startPoint x: 223, startPoint y: 286, endPoint x: 235, endPoint y: 285, distance: 11.9
click at [235, 285] on div "opacity : 0.7 ; } .gradient-bar.bar-2 { --gradient-y : 0 % ; background : radia…" at bounding box center [331, 463] width 322 height 797
click at [237, 288] on div "opacity : 0.7 ; } .gradient-bar.bar-2 { --gradient-y : 0 % ; background : radia…" at bounding box center [331, 463] width 322 height 797
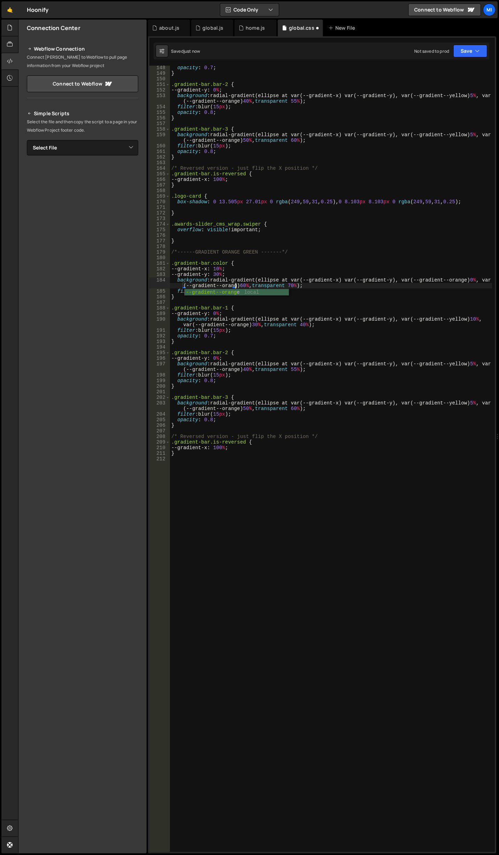
scroll to position [0, 26]
drag, startPoint x: 446, startPoint y: 281, endPoint x: 463, endPoint y: 278, distance: 17.3
click at [463, 278] on div "opacity : 0.7 ; } .gradient-bar.bar-2 { --gradient-y : 0 % ; background : radia…" at bounding box center [331, 463] width 322 height 797
click at [352, 288] on div "opacity : 0.7 ; } .gradient-bar.bar-2 { --gradient-y : 0 % ; background : radia…" at bounding box center [331, 463] width 322 height 797
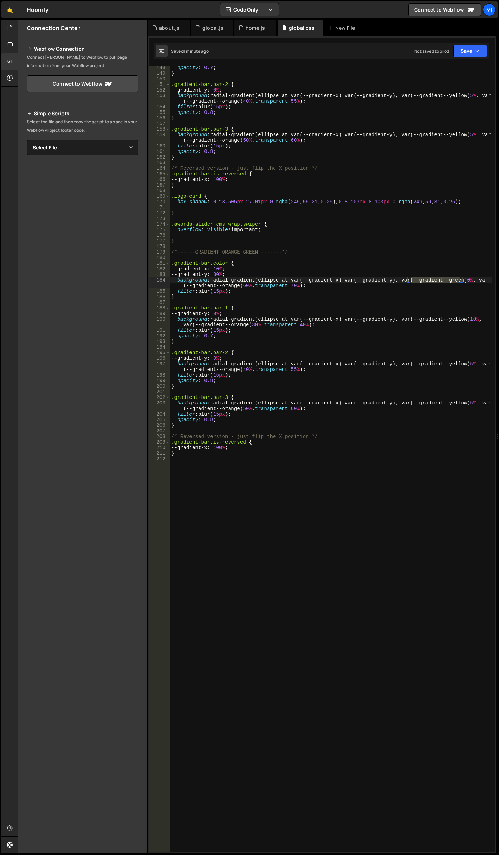
drag, startPoint x: 461, startPoint y: 280, endPoint x: 411, endPoint y: 280, distance: 50.0
click at [411, 280] on div "opacity : 0.7 ; } .gradient-bar.bar-2 { --gradient-y : 0 % ; background : radia…" at bounding box center [331, 463] width 322 height 797
click at [227, 308] on div "opacity : 0.7 ; } .gradient-bar.bar-2 { --gradient-y : 0 % ; background : radia…" at bounding box center [331, 463] width 322 height 797
drag, startPoint x: 445, startPoint y: 319, endPoint x: 464, endPoint y: 317, distance: 18.9
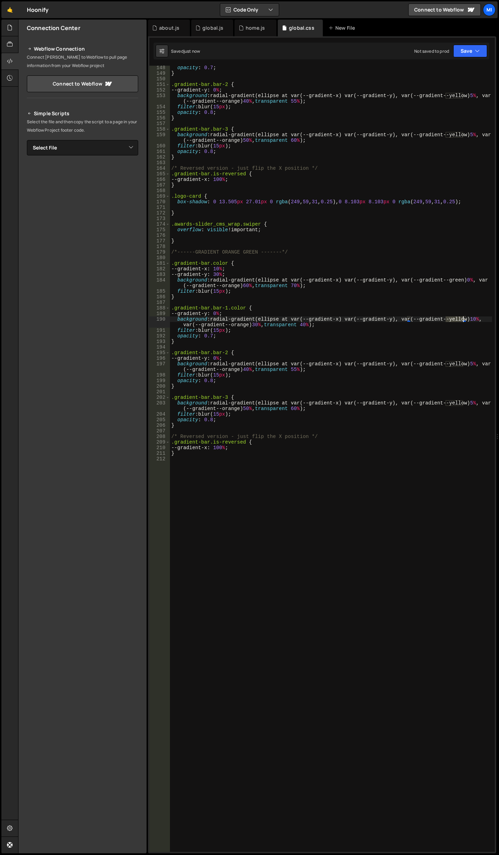
click at [464, 317] on div "opacity : 0.7 ; } .gradient-bar.bar-2 { --gradient-y : 0 % ; background : radia…" at bounding box center [331, 463] width 322 height 797
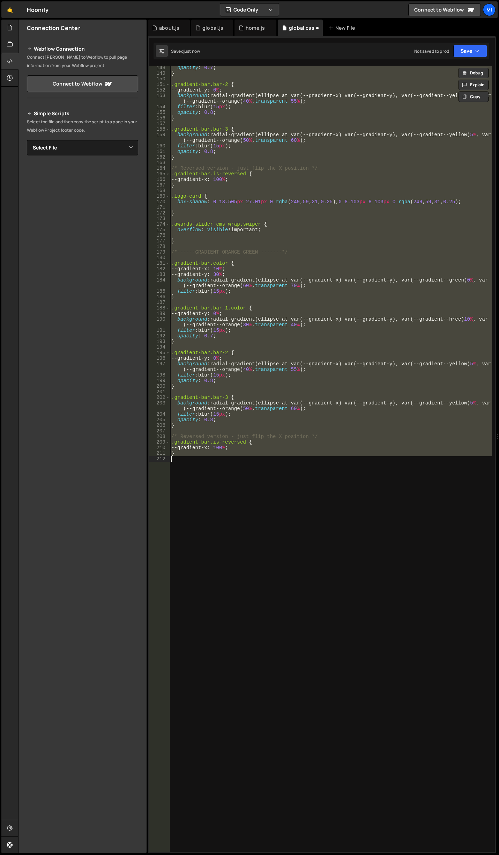
click at [448, 318] on div "opacity : 0.7 ; } .gradient-bar.bar-2 { --gradient-y : 0 % ; background : radia…" at bounding box center [331, 459] width 322 height 786
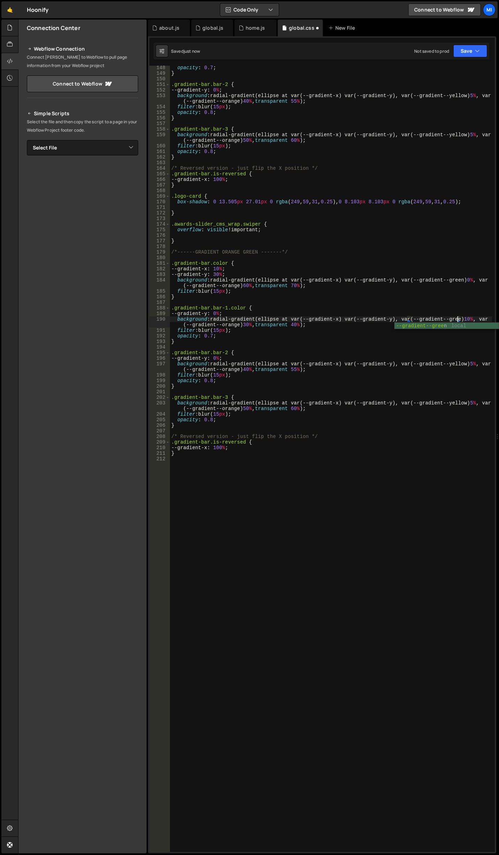
scroll to position [0, 20]
type textarea "background: radial-gradient(ellipse at var(--gradient-x) var(--gradient-y), var…"
click at [358, 304] on div "opacity : 0.7 ; } .gradient-bar.bar-2 { --gradient-y : 0 % ; background : radia…" at bounding box center [331, 463] width 322 height 797
drag, startPoint x: 227, startPoint y: 310, endPoint x: 245, endPoint y: 309, distance: 17.8
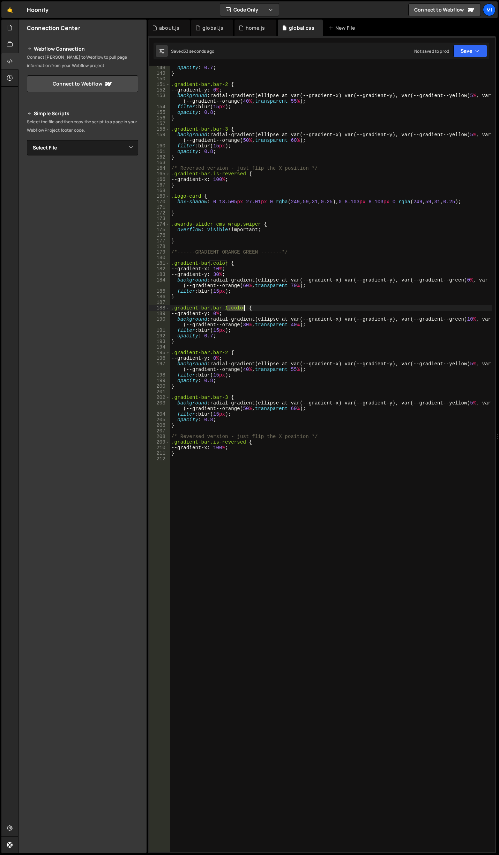
click at [245, 309] on div "opacity : 0.7 ; } .gradient-bar.bar-2 { --gradient-y : 0 % ; background : radia…" at bounding box center [331, 463] width 322 height 797
click at [227, 353] on div "opacity : 0.7 ; } .gradient-bar.bar-2 { --gradient-y : 0 % ; background : radia…" at bounding box center [331, 463] width 322 height 797
paste textarea ".color"
drag, startPoint x: 446, startPoint y: 363, endPoint x: 463, endPoint y: 363, distance: 16.8
click at [463, 363] on div "opacity : 0.7 ; } .gradient-bar.bar-2 { --gradient-y : 0 % ; background : radia…" at bounding box center [331, 463] width 322 height 797
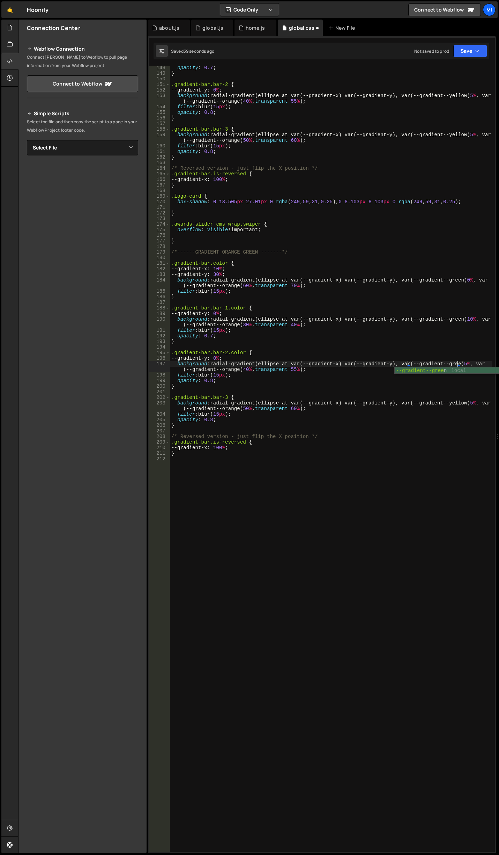
scroll to position [0, 20]
click at [227, 396] on div "opacity : 0.7 ; } .gradient-bar.bar-2 { --gradient-y : 0 % ; background : radia…" at bounding box center [331, 463] width 322 height 797
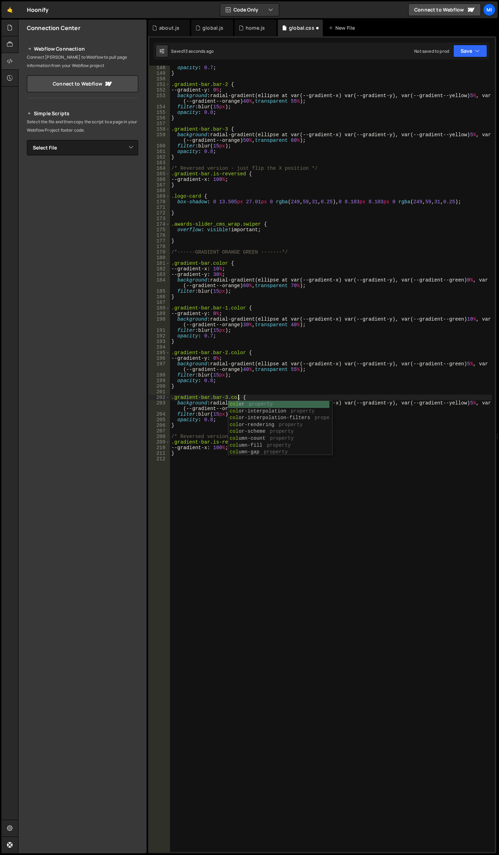
scroll to position [0, 5]
drag, startPoint x: 445, startPoint y: 402, endPoint x: 463, endPoint y: 401, distance: 18.6
click at [463, 401] on div "opacity : 0.7 ; } .gradient-bar.bar-2 { --gradient-y : 0 % ; background : radia…" at bounding box center [331, 463] width 322 height 797
type textarea "filter: blur(15px);"
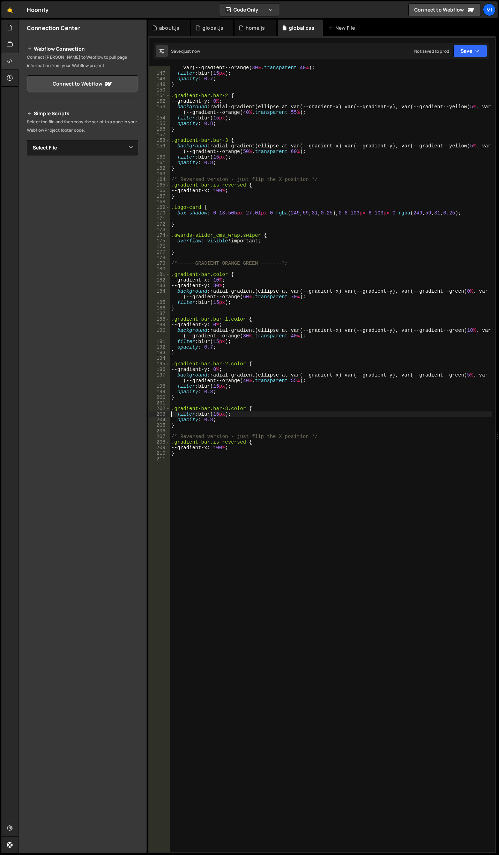
click at [460, 401] on div "background : radial-gradient(ellipse at var(--gradient-x) var(--gradient-y), va…" at bounding box center [331, 460] width 322 height 803
click at [342, 317] on div "background : radial-gradient(ellipse at var(--gradient-x) var(--gradient-y), va…" at bounding box center [331, 460] width 322 height 803
click at [307, 340] on div "background : radial-gradient(ellipse at var(--gradient-x) var(--gradient-y), va…" at bounding box center [331, 460] width 322 height 803
click at [221, 324] on div "background : radial-gradient(ellipse at var(--gradient-x) var(--gradient-y), va…" at bounding box center [331, 460] width 322 height 803
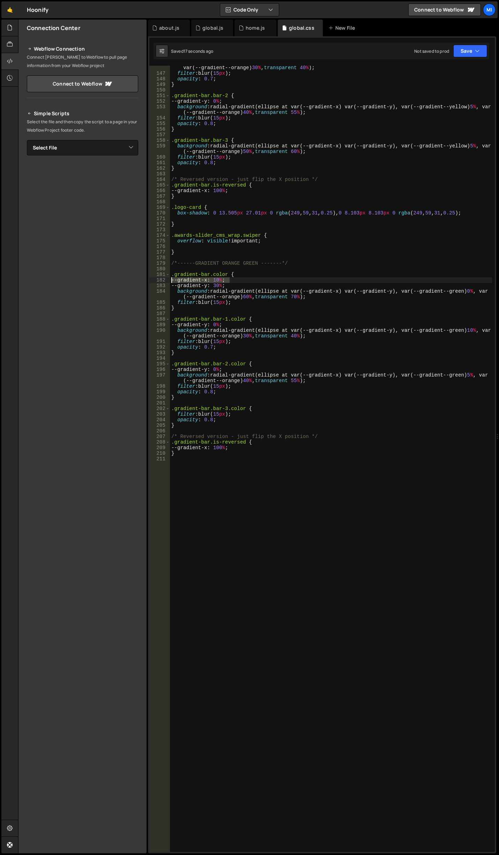
drag, startPoint x: 235, startPoint y: 279, endPoint x: 169, endPoint y: 279, distance: 66.7
click at [169, 279] on div "--gradient-y: 0%; 146 147 148 149 150 151 152 153 154 155 156 157 158 159 160 1…" at bounding box center [322, 459] width 346 height 786
click at [243, 326] on div "background : radial-gradient(ellipse at var(--gradient-x) var(--gradient-y), va…" at bounding box center [331, 460] width 322 height 803
type textarea "--gradient-y: 0%;"
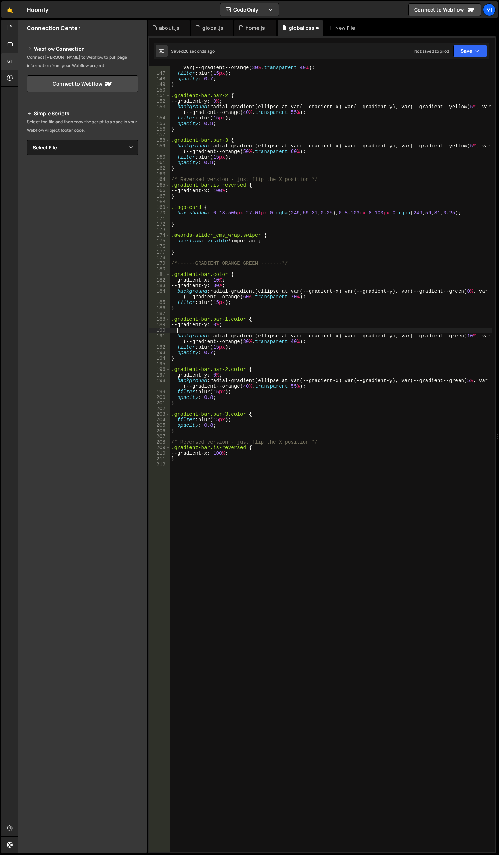
paste textarea "--gradient-x: 10%;"
click at [223, 331] on div "background : radial-gradient(ellipse at var(--gradient-x) var(--gradient-y), va…" at bounding box center [331, 460] width 322 height 803
drag, startPoint x: 246, startPoint y: 329, endPoint x: 168, endPoint y: 331, distance: 77.9
click at [168, 331] on div "--gradient-x: 15%; 146 147 148 149 150 151 152 153 154 155 156 157 158 159 160 …" at bounding box center [322, 459] width 346 height 786
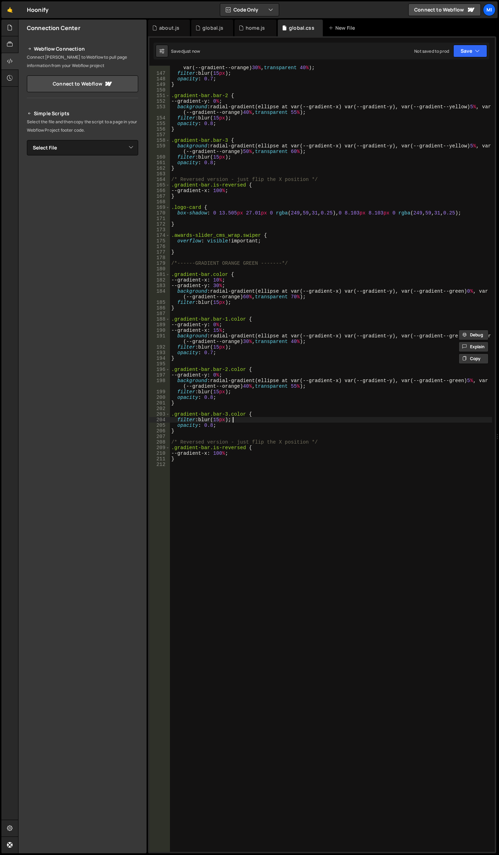
click at [260, 419] on div "background : radial-gradient(ellipse at var(--gradient-x) var(--gradient-y), va…" at bounding box center [331, 460] width 322 height 803
click at [260, 415] on div "background : radial-gradient(ellipse at var(--gradient-x) var(--gradient-y), va…" at bounding box center [331, 460] width 322 height 803
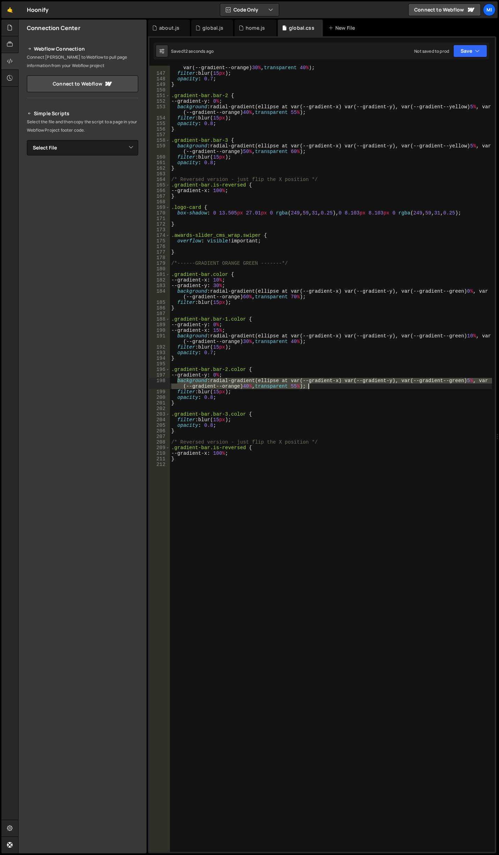
drag, startPoint x: 177, startPoint y: 380, endPoint x: 309, endPoint y: 385, distance: 132.1
click at [309, 385] on div "background : radial-gradient(ellipse at var(--gradient-x) var(--gradient-y), va…" at bounding box center [331, 460] width 322 height 803
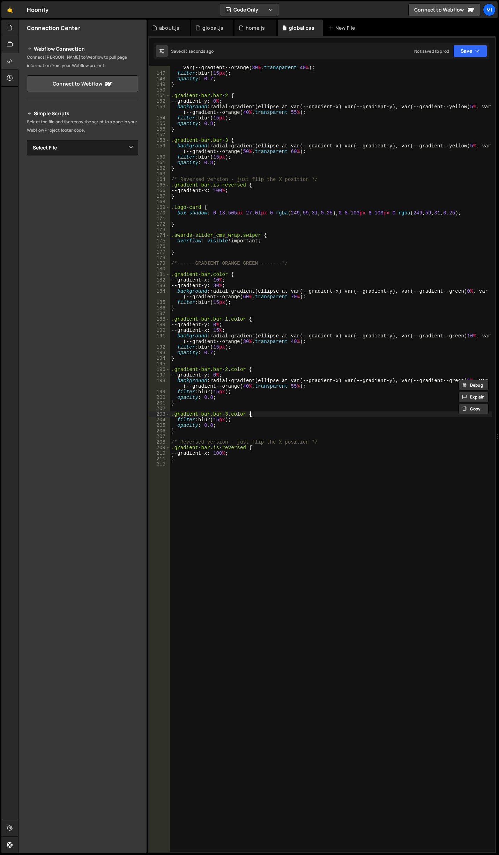
click at [270, 412] on div "background : radial-gradient(ellipse at var(--gradient-x) var(--gradient-y), va…" at bounding box center [331, 460] width 322 height 803
type textarea ".gradient-bar.bar-3.color {"
paste textarea "background: radial-gradient(ellipse at var(--gradient-x) var(--gradient-y), var…"
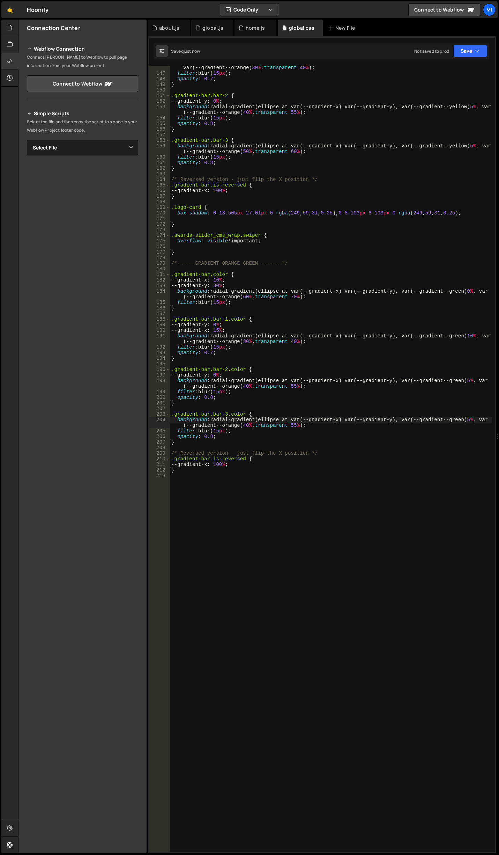
click at [336, 417] on div "background : radial-gradient(ellipse at var(--gradient-x) var(--gradient-y), va…" at bounding box center [331, 460] width 322 height 803
click at [270, 415] on div "background : radial-gradient(ellipse at var(--gradient-x) var(--gradient-y), va…" at bounding box center [331, 460] width 322 height 803
type textarea ".gradient-bar.bar-3.color {"
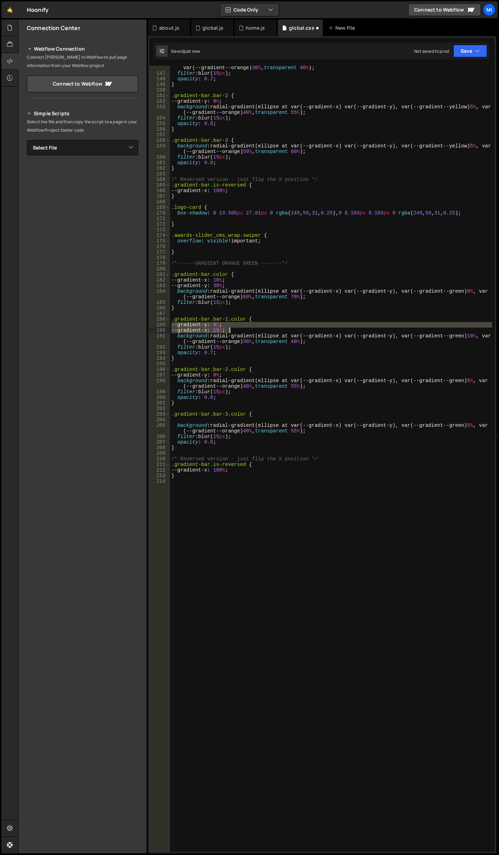
drag, startPoint x: 171, startPoint y: 325, endPoint x: 242, endPoint y: 329, distance: 70.7
click at [242, 329] on div "background : radial-gradient(ellipse at var(--gradient-x) var(--gradient-y), va…" at bounding box center [331, 460] width 322 height 803
type textarea "--gradient-y: 0%; --gradient-x: 15%;"
click at [253, 421] on div "background : radial-gradient(ellipse at var(--gradient-x) var(--gradient-y), va…" at bounding box center [331, 460] width 322 height 803
paste textarea "--gradient-x: 15%;"
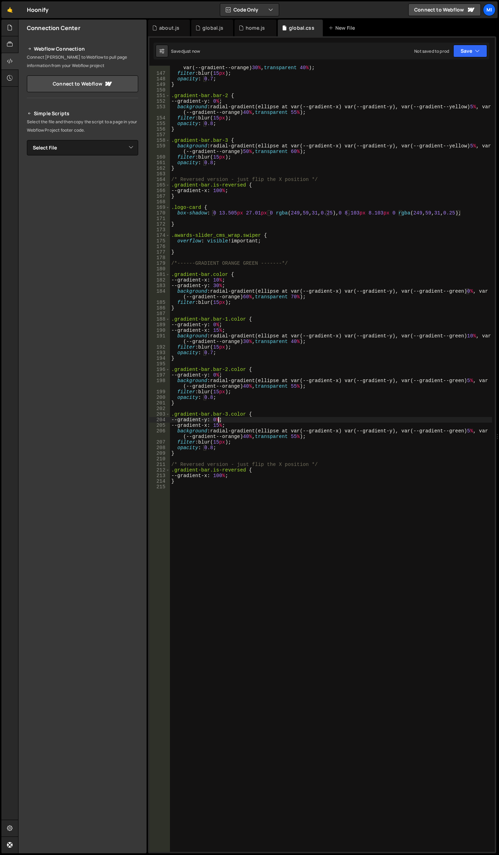
click at [218, 418] on div "background : radial-gradient(ellipse at var(--gradient-x) var(--gradient-y), va…" at bounding box center [331, 460] width 322 height 803
drag, startPoint x: 224, startPoint y: 416, endPoint x: 218, endPoint y: 417, distance: 5.3
click at [218, 417] on div "background : radial-gradient(ellipse at var(--gradient-x) var(--gradient-y), va…" at bounding box center [331, 460] width 322 height 803
drag, startPoint x: 218, startPoint y: 420, endPoint x: 220, endPoint y: 409, distance: 11.4
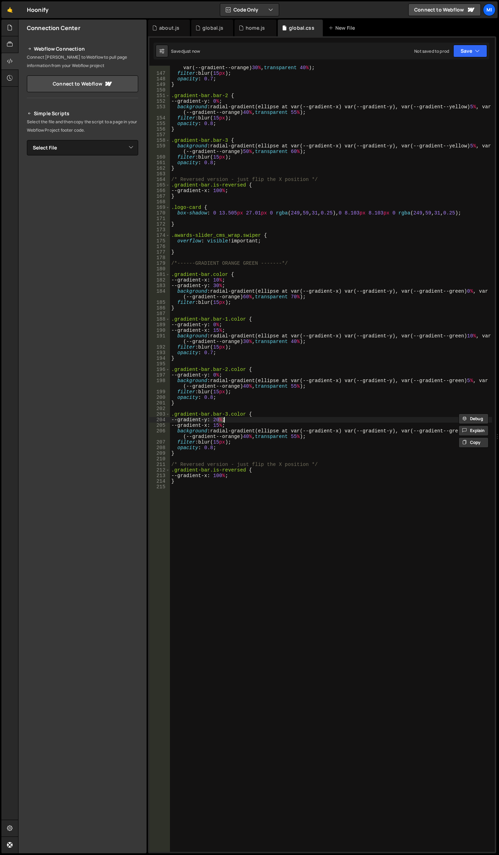
click at [224, 419] on div "background : radial-gradient(ellipse at var(--gradient-x) var(--gradient-y), va…" at bounding box center [331, 460] width 322 height 803
drag, startPoint x: 218, startPoint y: 420, endPoint x: 219, endPoint y: 401, distance: 19.2
click at [224, 419] on div "background : radial-gradient(ellipse at var(--gradient-x) var(--gradient-y), va…" at bounding box center [331, 460] width 322 height 803
click at [272, 379] on div "background : radial-gradient(ellipse at var(--gradient-x) var(--gradient-y), va…" at bounding box center [331, 460] width 322 height 803
drag, startPoint x: 219, startPoint y: 424, endPoint x: 224, endPoint y: 424, distance: 4.9
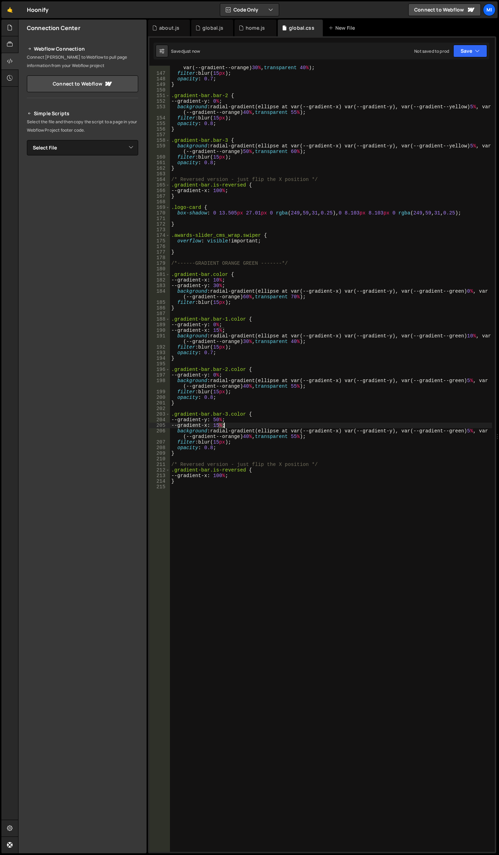
click at [224, 424] on div "background : radial-gradient(ellipse at var(--gradient-x) var(--gradient-y), va…" at bounding box center [331, 460] width 322 height 803
click at [283, 412] on div "background : radial-gradient(ellipse at var(--gradient-x) var(--gradient-y), va…" at bounding box center [331, 460] width 322 height 803
click at [337, 446] on div "background : radial-gradient(ellipse at var(--gradient-x) var(--gradient-y), va…" at bounding box center [331, 460] width 322 height 803
click at [310, 418] on div "background : radial-gradient(ellipse at var(--gradient-x) var(--gradient-y), va…" at bounding box center [331, 460] width 322 height 803
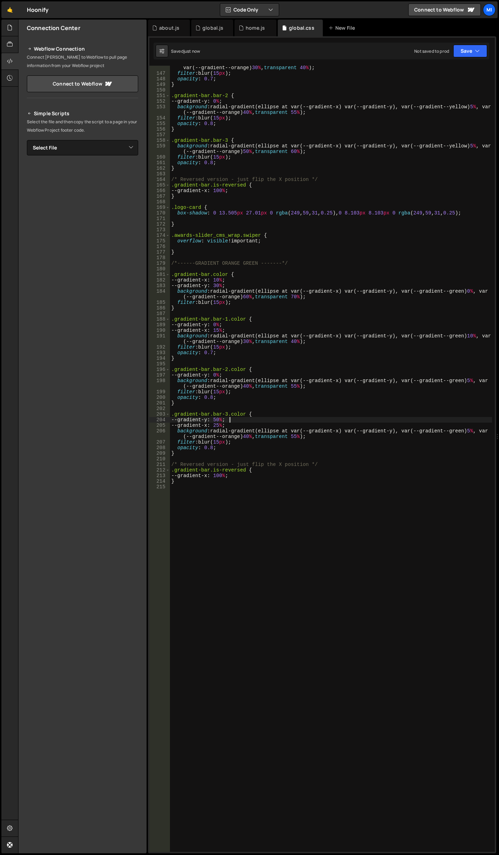
scroll to position [0, 0]
drag, startPoint x: 231, startPoint y: 425, endPoint x: 162, endPoint y: 427, distance: 69.5
click at [162, 427] on div "--gradient-y: 25%; 146 147 148 149 150 151 152 153 154 155 156 157 158 159 160 …" at bounding box center [322, 459] width 346 height 786
type textarea "--gradient-x: 15%;"
click at [406, 432] on div "background : radial-gradient ( ellipse at var ( --gradient-x ) var ( --gradient…" at bounding box center [331, 460] width 322 height 803
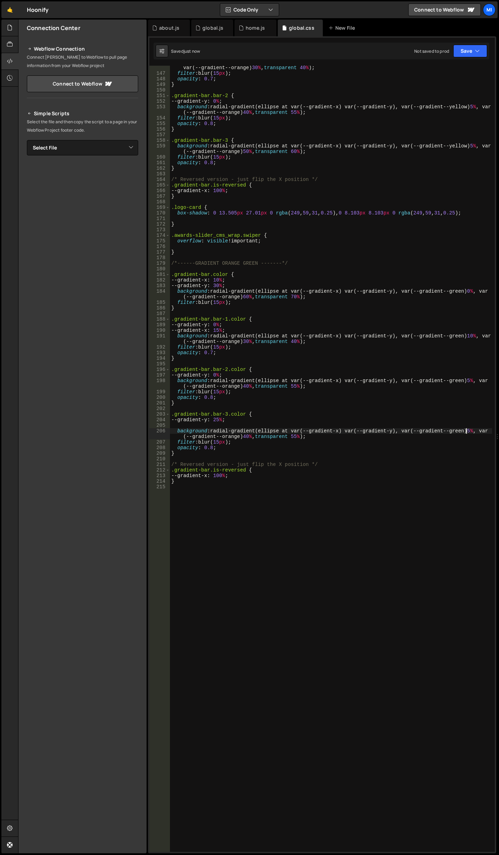
click at [467, 431] on div "background : radial-gradient(ellipse at var(--gradient-x) var(--gradient-y), va…" at bounding box center [331, 460] width 322 height 803
click at [339, 404] on div "background : radial-gradient(ellipse at var(--gradient-x) var(--gradient-y), va…" at bounding box center [331, 460] width 322 height 803
click at [467, 382] on div "background : radial-gradient(ellipse at var(--gradient-x) var(--gradient-y), va…" at bounding box center [331, 460] width 322 height 803
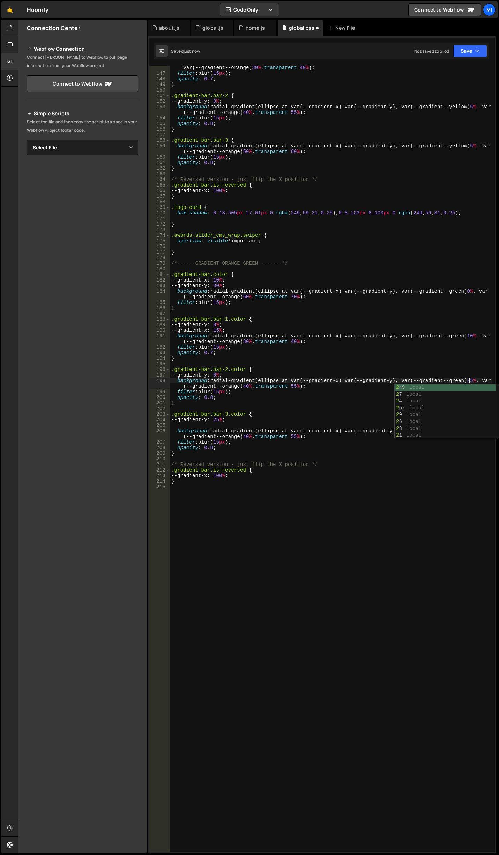
scroll to position [0, 21]
drag, startPoint x: 267, startPoint y: 372, endPoint x: 263, endPoint y: 372, distance: 4.5
click at [267, 372] on div "background : radial-gradient(ellipse at var(--gradient-x) var(--gradient-y), va…" at bounding box center [331, 460] width 322 height 803
click at [218, 374] on div "background : radial-gradient(ellipse at var(--gradient-x) var(--gradient-y), va…" at bounding box center [331, 460] width 322 height 803
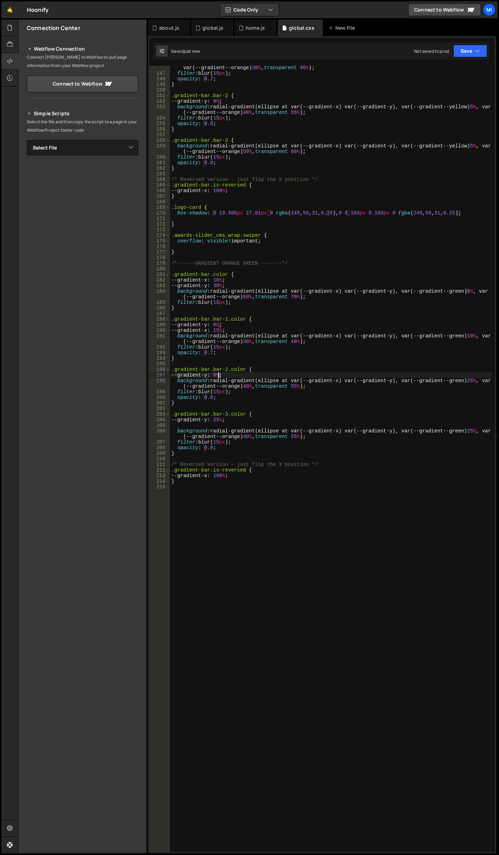
scroll to position [0, 3]
click at [424, 342] on div "background : radial-gradient(ellipse at var(--gradient-x) var(--gradient-y), va…" at bounding box center [331, 460] width 322 height 803
click at [467, 379] on div "background : radial-gradient(ellipse at var(--gradient-x) var(--gradient-y), va…" at bounding box center [331, 460] width 322 height 803
click at [363, 303] on div "background : radial-gradient(ellipse at var(--gradient-x) var(--gradient-y), va…" at bounding box center [331, 460] width 322 height 803
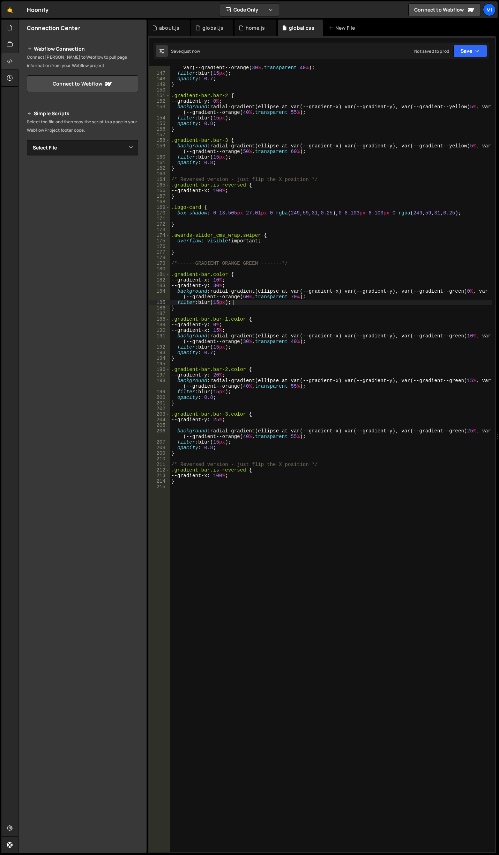
scroll to position [0, 4]
click at [468, 292] on div "background : radial-gradient(ellipse at var(--gradient-x) var(--gradient-y), va…" at bounding box center [331, 460] width 322 height 803
click at [454, 297] on div "background : radial-gradient(ellipse at var(--gradient-x) var(--gradient-y), va…" at bounding box center [331, 460] width 322 height 803
click at [247, 298] on div "background : radial-gradient(ellipse at var(--gradient-x) var(--gradient-y), va…" at bounding box center [331, 460] width 322 height 803
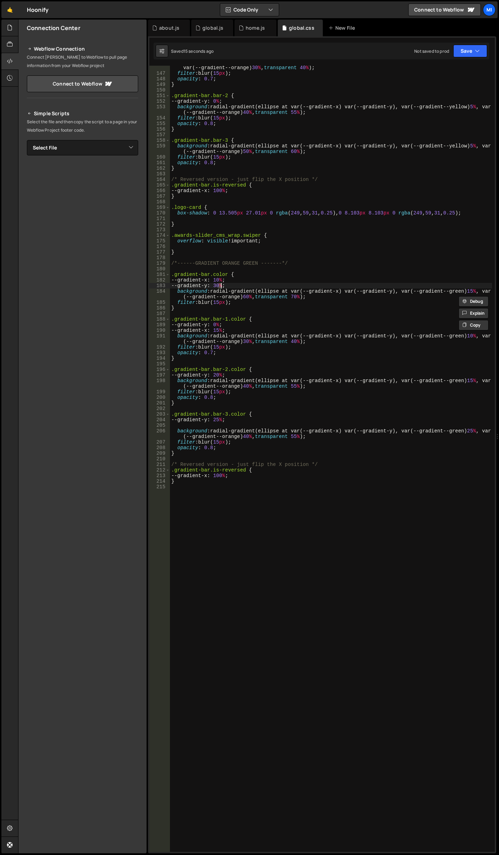
click at [221, 284] on div "background : radial-gradient(ellipse at var(--gradient-x) var(--gradient-y), va…" at bounding box center [331, 460] width 322 height 803
click at [212, 275] on div "background : radial-gradient(ellipse at var(--gradient-x) var(--gradient-y), va…" at bounding box center [331, 460] width 322 height 803
click at [260, 298] on div "background : radial-gradient(ellipse at var(--gradient-x) var(--gradient-y), va…" at bounding box center [331, 460] width 322 height 803
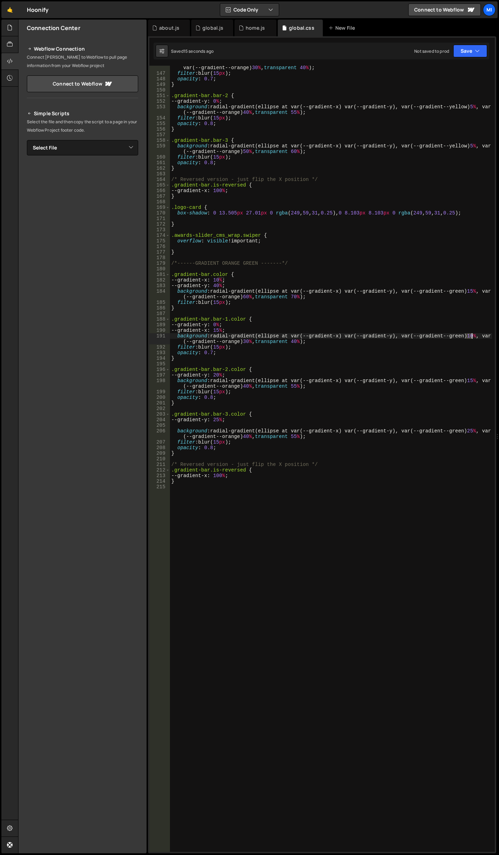
drag, startPoint x: 467, startPoint y: 336, endPoint x: 472, endPoint y: 336, distance: 5.6
click at [472, 336] on div "background : radial-gradient(ellipse at var(--gradient-x) var(--gradient-y), va…" at bounding box center [331, 460] width 322 height 803
click at [302, 479] on div "background : radial-gradient(ellipse at var(--gradient-x) var(--gradient-y), va…" at bounding box center [331, 460] width 322 height 803
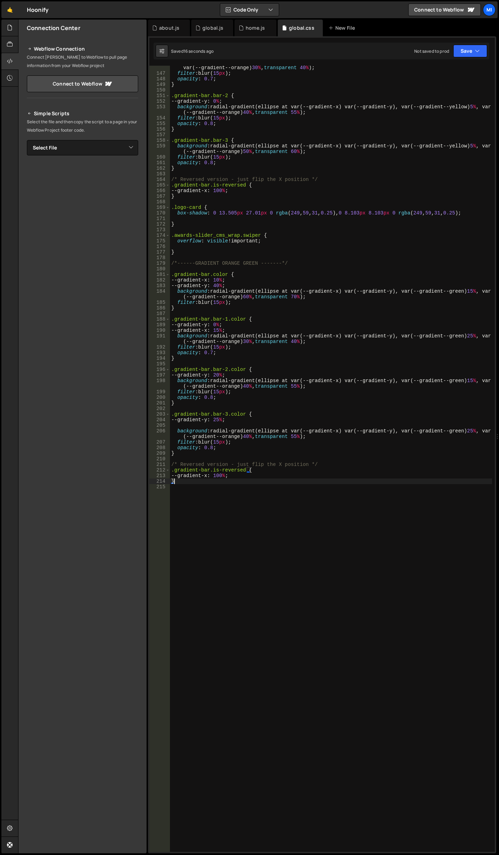
click at [302, 476] on div "background : radial-gradient(ellipse at var(--gradient-x) var(--gradient-y), va…" at bounding box center [331, 460] width 322 height 803
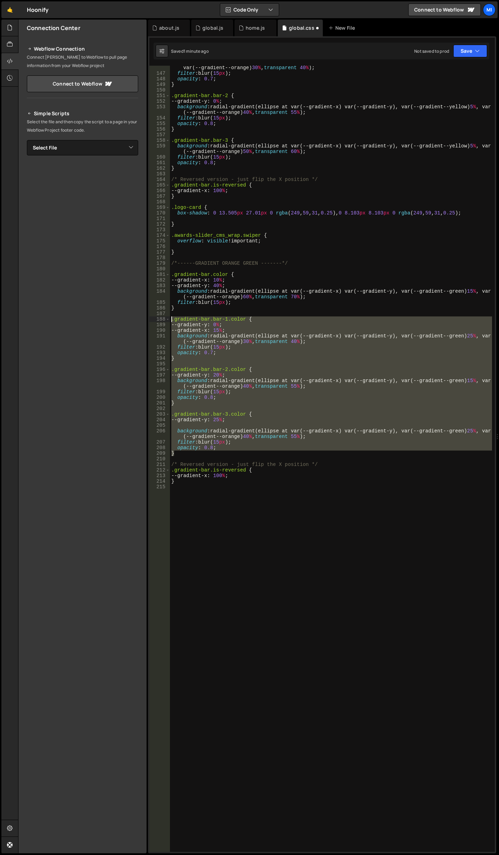
drag, startPoint x: 184, startPoint y: 451, endPoint x: 145, endPoint y: 317, distance: 139.7
click at [145, 317] on div "Files New File Javascript files 0 about.js 0 0 global.js 0 0 home.js 0" at bounding box center [258, 437] width 481 height 834
type textarea ".gradient-bar.bar-1.color { --gradient-y: 0%;"
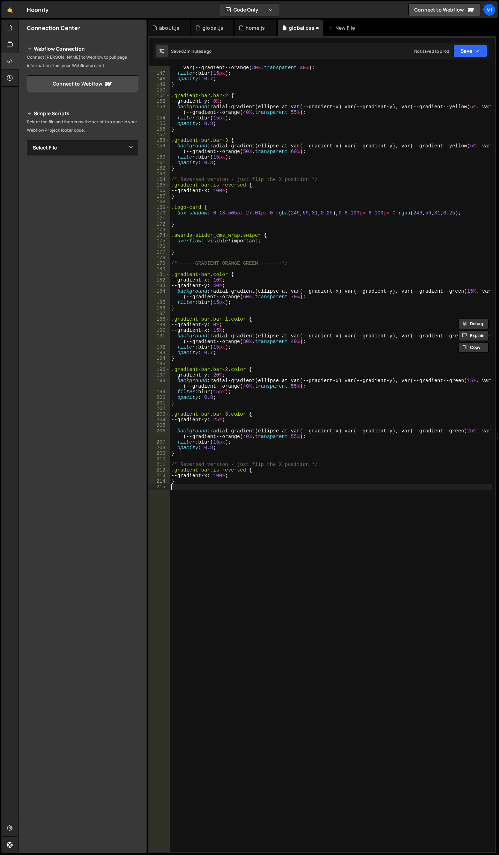
click at [283, 534] on div "background : radial-gradient(ellipse at var(--gradient-x) var(--gradient-y), va…" at bounding box center [331, 460] width 322 height 803
paste textarea "}"
drag, startPoint x: 249, startPoint y: 493, endPoint x: 273, endPoint y: 493, distance: 24.8
click at [273, 493] on div "background : radial-gradient(ellipse at var(--gradient-x) var(--gradient-y), va…" at bounding box center [331, 460] width 322 height 803
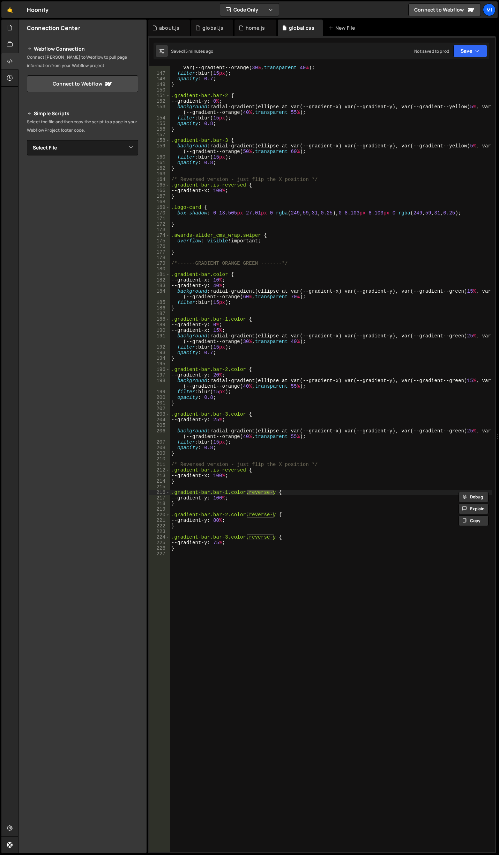
click at [351, 368] on div "background : radial-gradient(ellipse at var(--gradient-x) var(--gradient-y), va…" at bounding box center [331, 460] width 322 height 803
drag, startPoint x: 241, startPoint y: 329, endPoint x: 166, endPoint y: 331, distance: 75.1
click at [166, 331] on div ".gradient-bar.bar-2.color { 146 147 148 149 150 151 152 153 154 155 156 157 158…" at bounding box center [322, 459] width 346 height 786
click at [260, 367] on div "background : radial-gradient(ellipse at var(--gradient-x) var(--gradient-y), va…" at bounding box center [331, 460] width 322 height 803
type textarea ".gradient-bar.bar-2.color {"
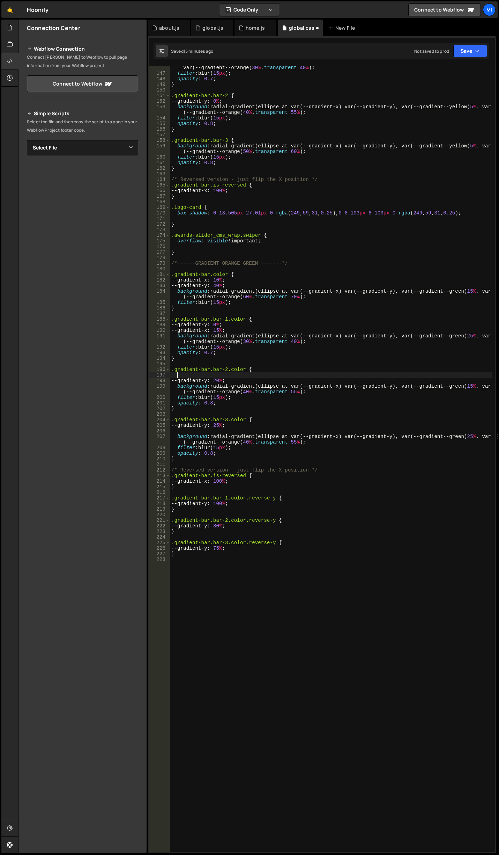
paste textarea "--gradient-x: 15%;"
click at [228, 373] on div "background : radial-gradient(ellipse at var(--gradient-x) var(--gradient-y), va…" at bounding box center [331, 460] width 322 height 803
click at [236, 335] on div "background : radial-gradient(ellipse at var(--gradient-x) var(--gradient-y), va…" at bounding box center [331, 460] width 322 height 803
drag, startPoint x: 230, startPoint y: 328, endPoint x: 136, endPoint y: 324, distance: 94.0
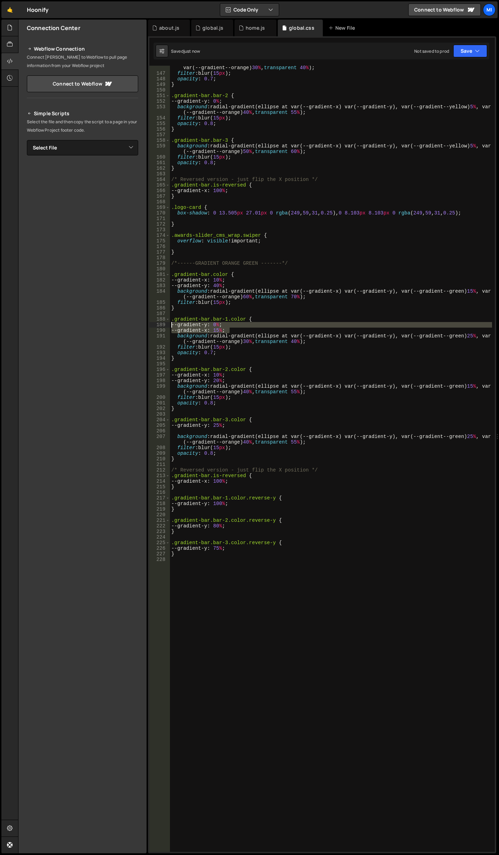
click at [136, 324] on div "Files New File Javascript files 0 about.js 0 0 global.js 0 0 home.js 0" at bounding box center [258, 437] width 481 height 834
click at [227, 330] on div "background : radial-gradient(ellipse at var(--gradient-x) var(--gradient-y), va…" at bounding box center [331, 459] width 322 height 786
drag, startPoint x: 238, startPoint y: 375, endPoint x: 148, endPoint y: 375, distance: 89.1
click at [148, 375] on div "--gradient-x: 15%; 146 147 148 149 150 151 152 153 154 155 156 157 158 159 160 …" at bounding box center [322, 444] width 349 height 817
type textarea "--gradient-x: 10%;"
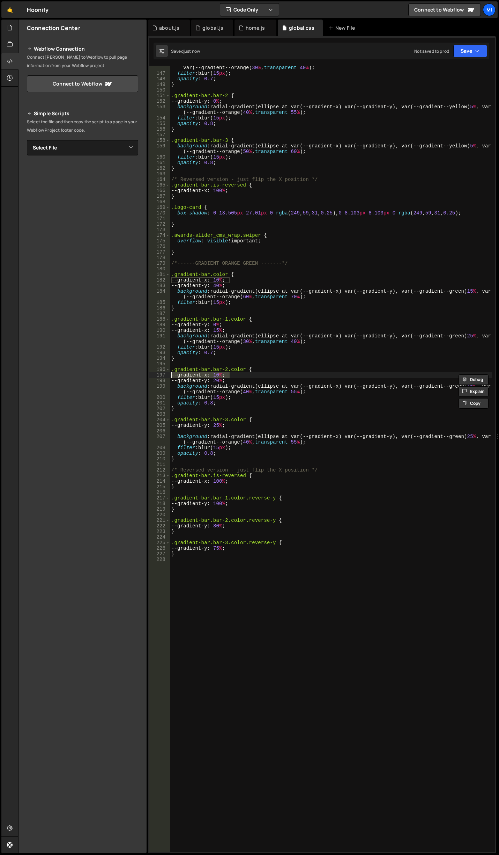
scroll to position [0, 0]
click at [452, 392] on div "background : radial-gradient ( ellipse at var ( --gradient-x ) var ( --gradient…" at bounding box center [331, 460] width 322 height 803
click at [469, 386] on div "background : radial-gradient(ellipse at var(--gradient-x) var(--gradient-y), va…" at bounding box center [331, 460] width 322 height 803
click at [416, 386] on div "background : radial-gradient(ellipse at var(--gradient-x) var(--gradient-y), va…" at bounding box center [331, 460] width 322 height 803
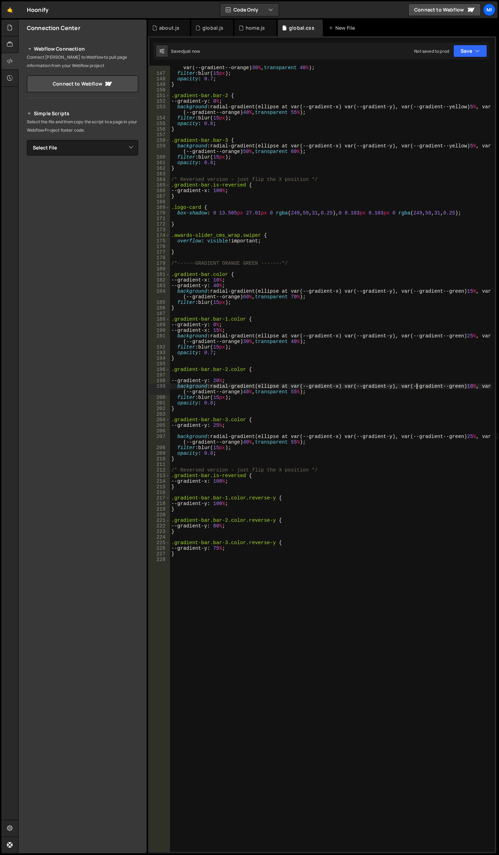
click at [357, 392] on div "background : radial-gradient(ellipse at var(--gradient-x) var(--gradient-y), va…" at bounding box center [331, 460] width 322 height 803
click at [246, 392] on div "background : radial-gradient(ellipse at var(--gradient-x) var(--gradient-y), va…" at bounding box center [331, 460] width 322 height 803
click at [297, 390] on div "background : radial-gradient(ellipse at var(--gradient-x) var(--gradient-y), va…" at bounding box center [331, 460] width 322 height 803
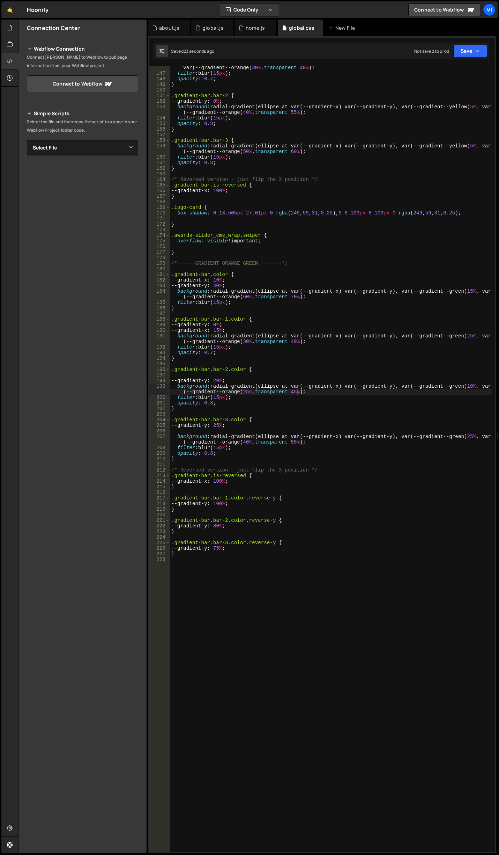
click at [257, 305] on div "background : radial-gradient(ellipse at var(--gradient-x) var(--gradient-y), va…" at bounding box center [331, 460] width 322 height 803
type textarea "filter: blur(15px);"
click at [219, 376] on div "background : radial-gradient(ellipse at var(--gradient-x) var(--gradient-y), va…" at bounding box center [331, 460] width 322 height 803
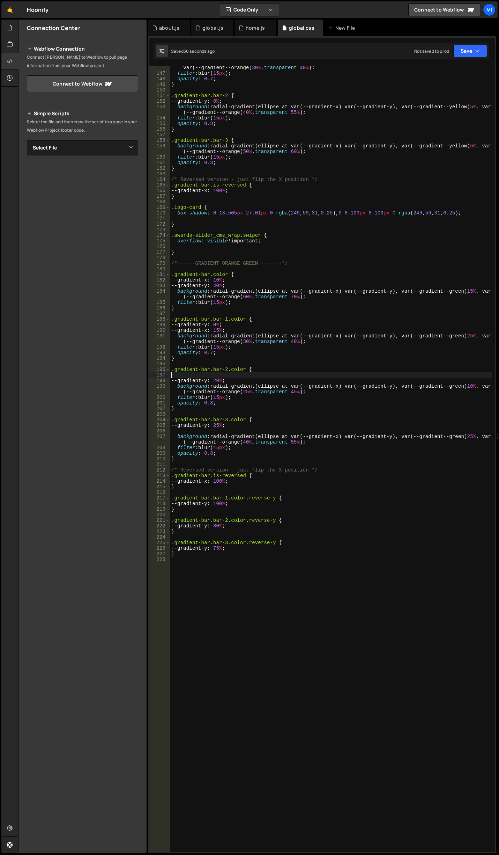
click at [219, 379] on div "background : radial-gradient(ellipse at var(--gradient-x) var(--gradient-y), va…" at bounding box center [331, 460] width 322 height 803
click at [221, 525] on div "background : radial-gradient(ellipse at var(--gradient-x) var(--gradient-y), va…" at bounding box center [331, 460] width 322 height 803
click at [246, 297] on div "background : radial-gradient(ellipse at var(--gradient-x) var(--gradient-y), va…" at bounding box center [331, 460] width 322 height 803
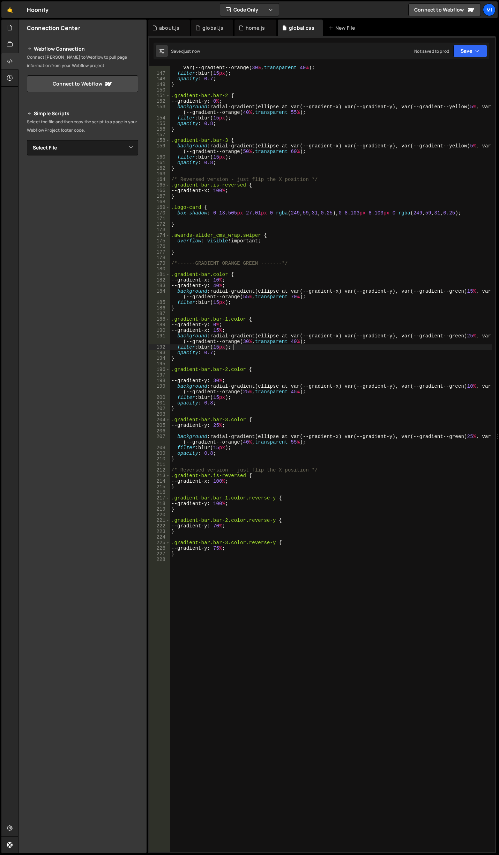
click at [311, 344] on div "background : radial-gradient(ellipse at var(--gradient-x) var(--gradient-y), va…" at bounding box center [331, 460] width 322 height 803
click at [293, 296] on div "background : radial-gradient(ellipse at var(--gradient-x) var(--gradient-y), va…" at bounding box center [331, 460] width 322 height 803
type textarea "background: radial-gradient(ellipse at var(--gradient-x) var(--gradient-y), var…"
